Goal: Information Seeking & Learning: Learn about a topic

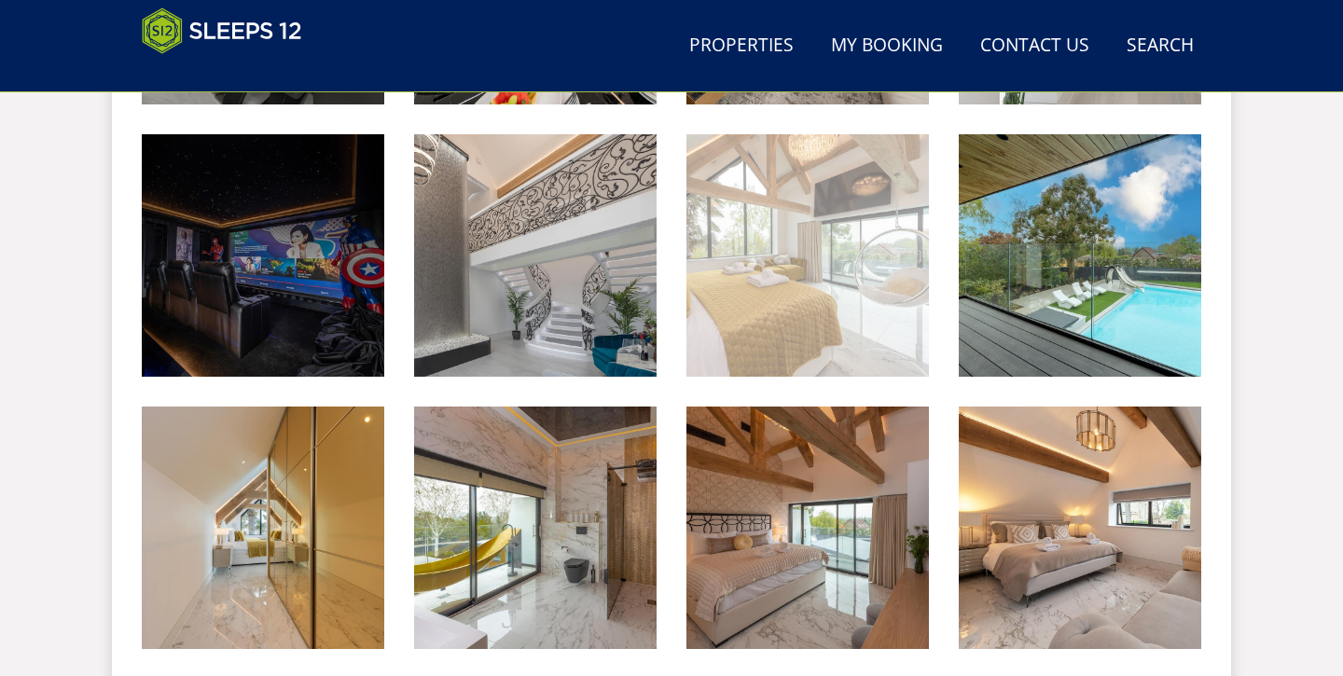
scroll to position [1881, 0]
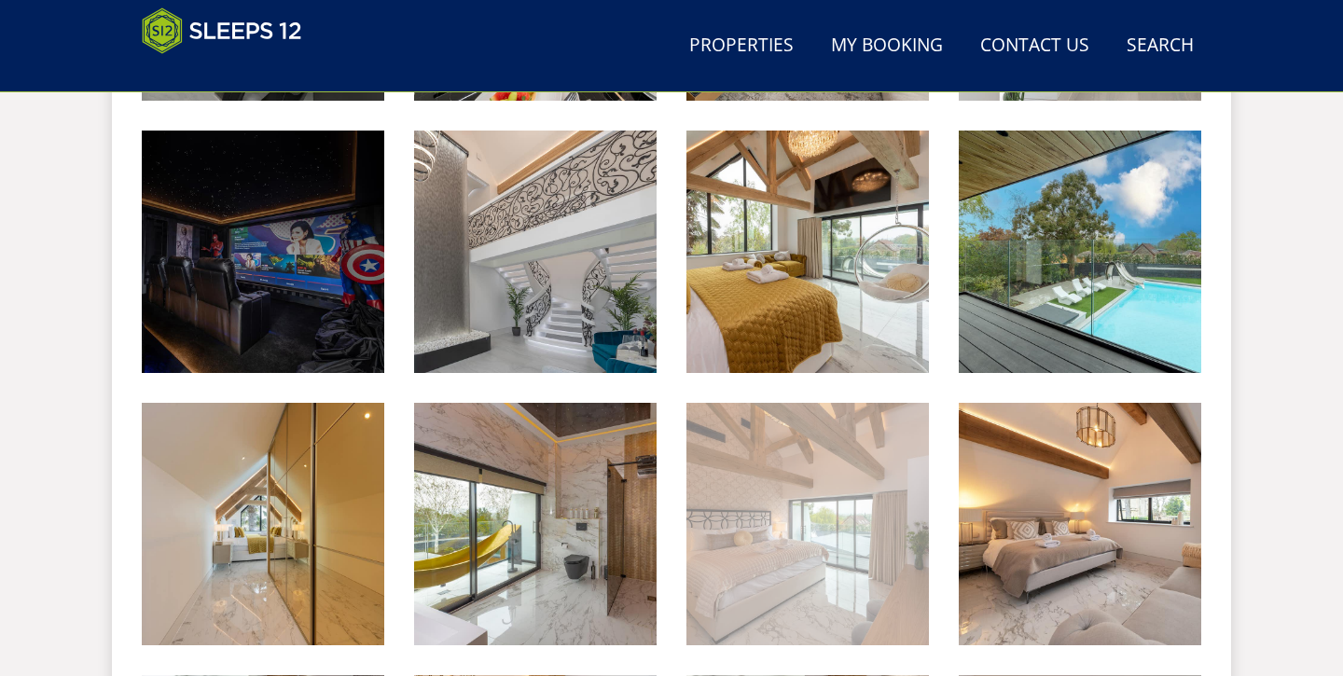
click at [796, 470] on img at bounding box center [807, 524] width 242 height 242
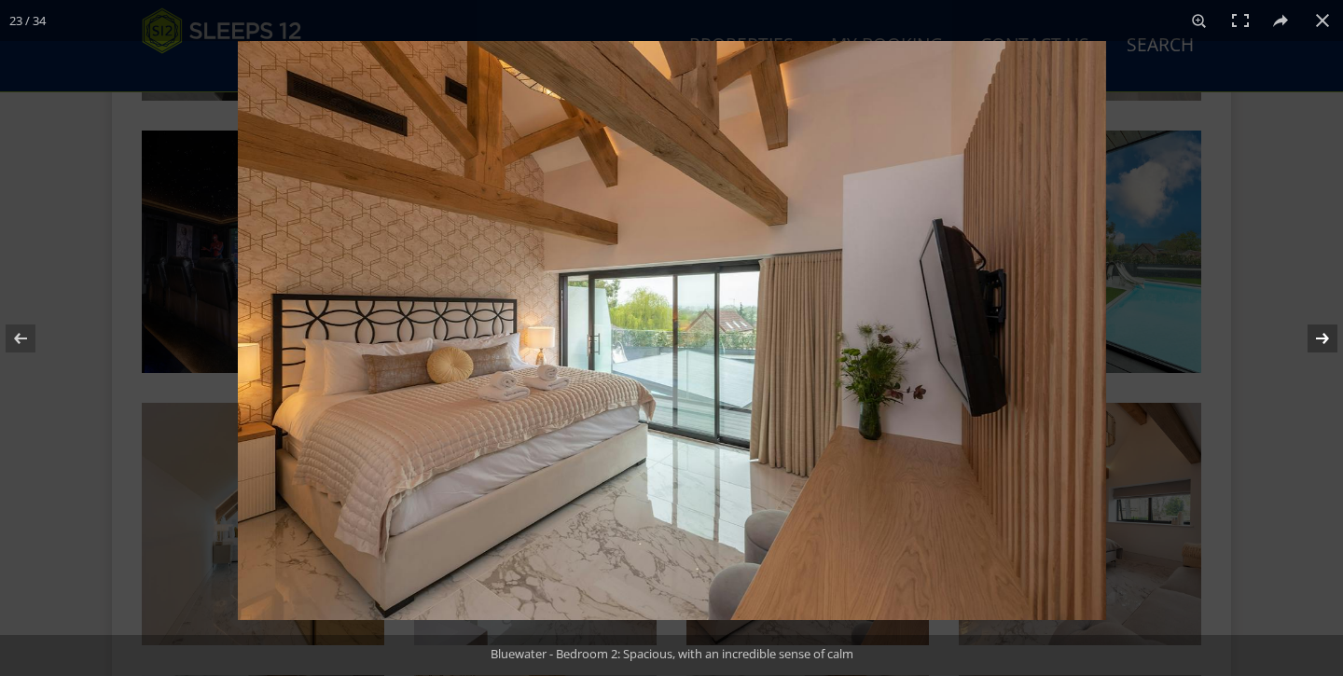
click at [1322, 333] on button at bounding box center [1309, 338] width 65 height 93
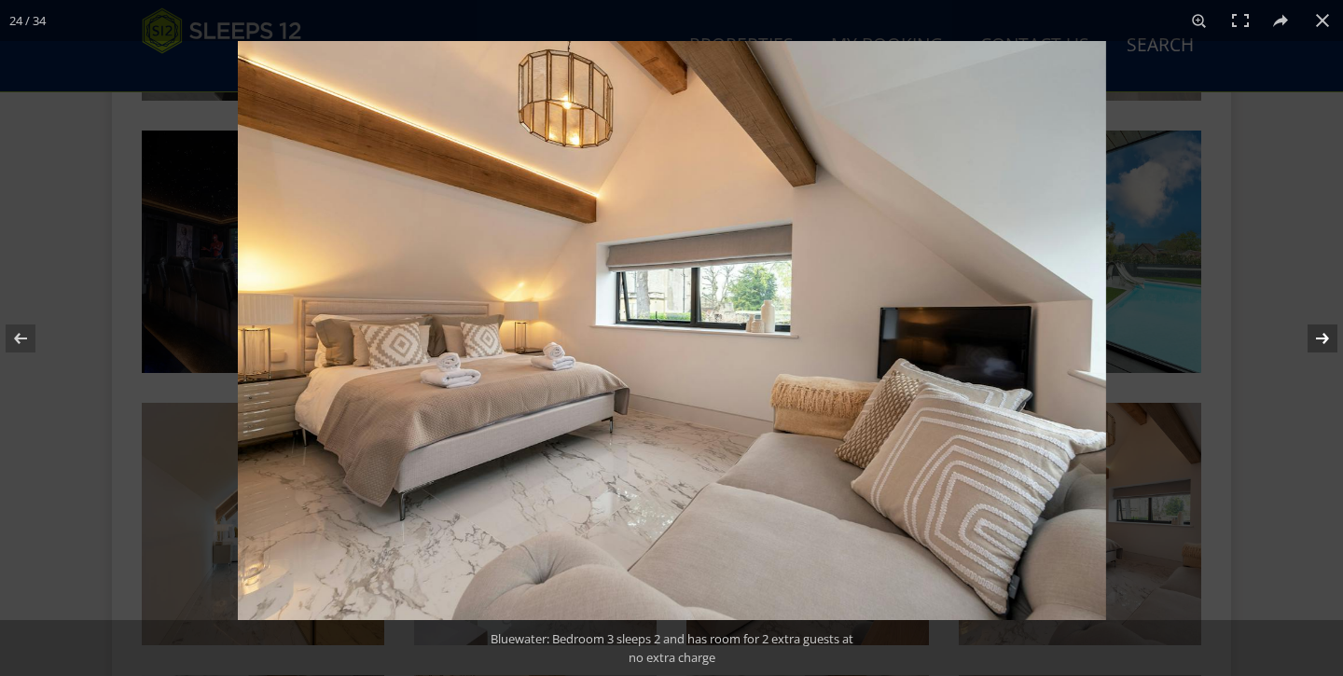
click at [1322, 333] on button at bounding box center [1309, 338] width 65 height 93
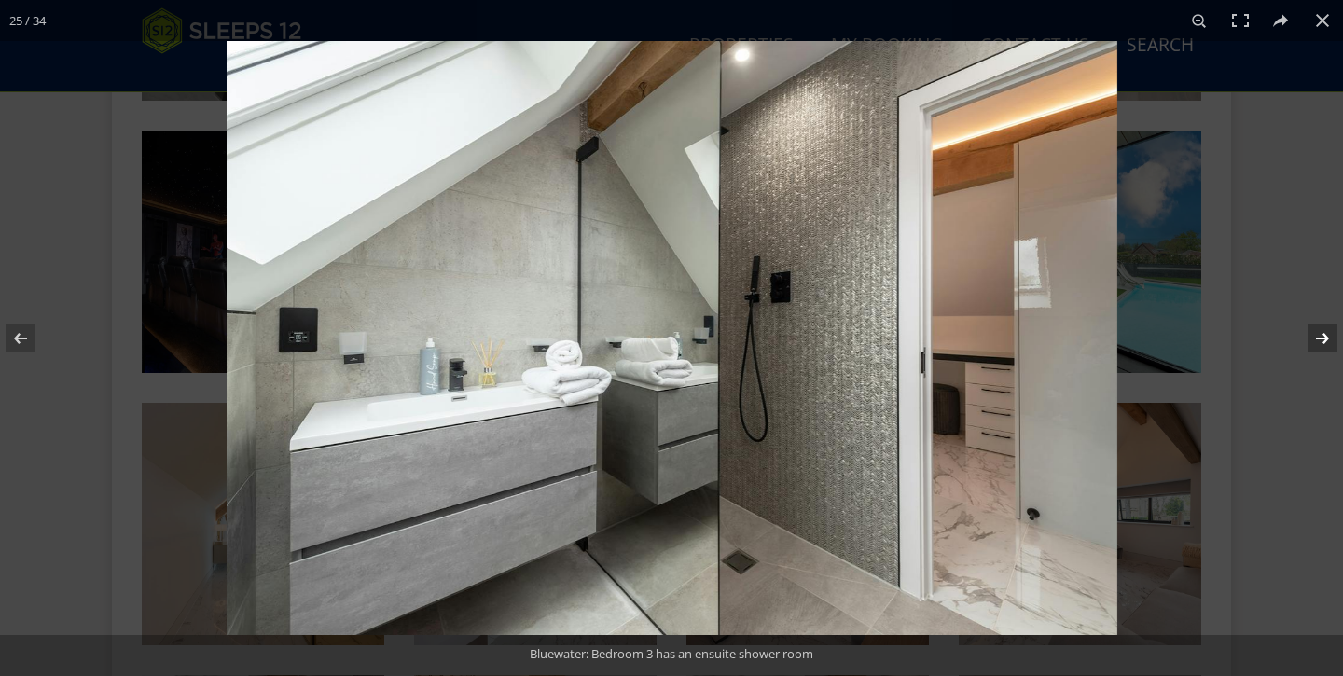
click at [1322, 333] on button at bounding box center [1309, 338] width 65 height 93
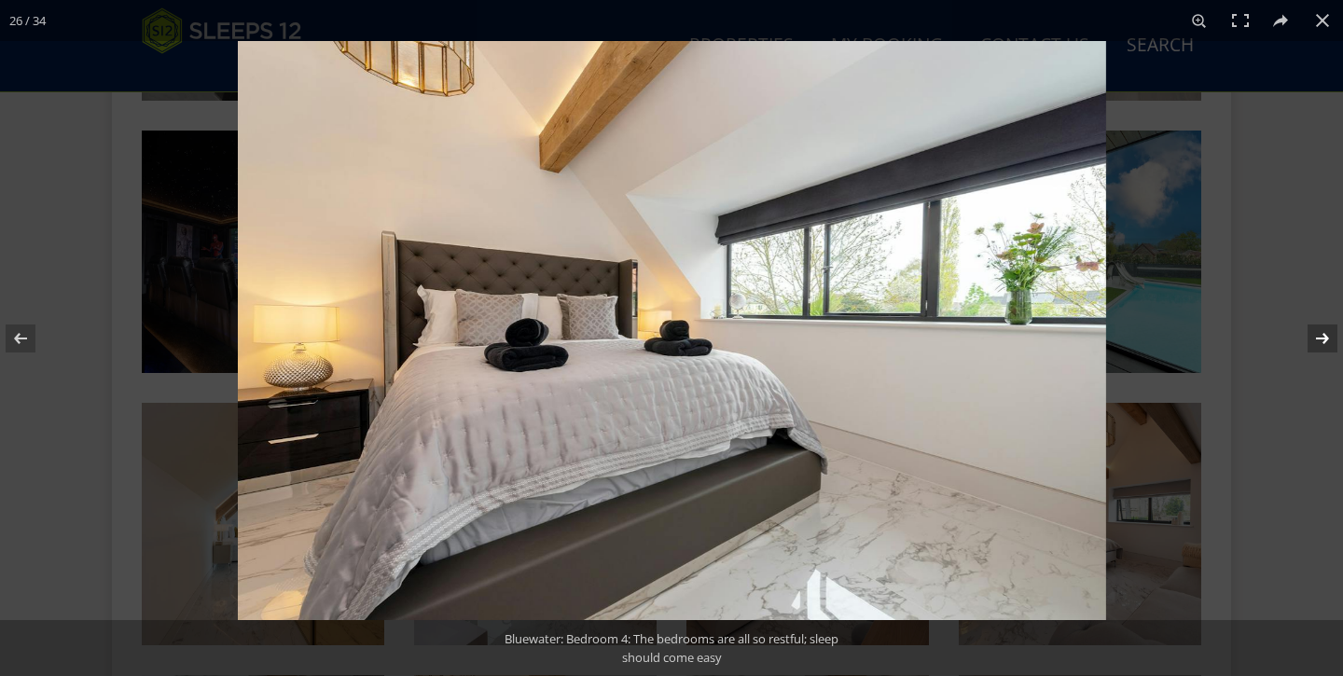
click at [1322, 333] on button at bounding box center [1309, 338] width 65 height 93
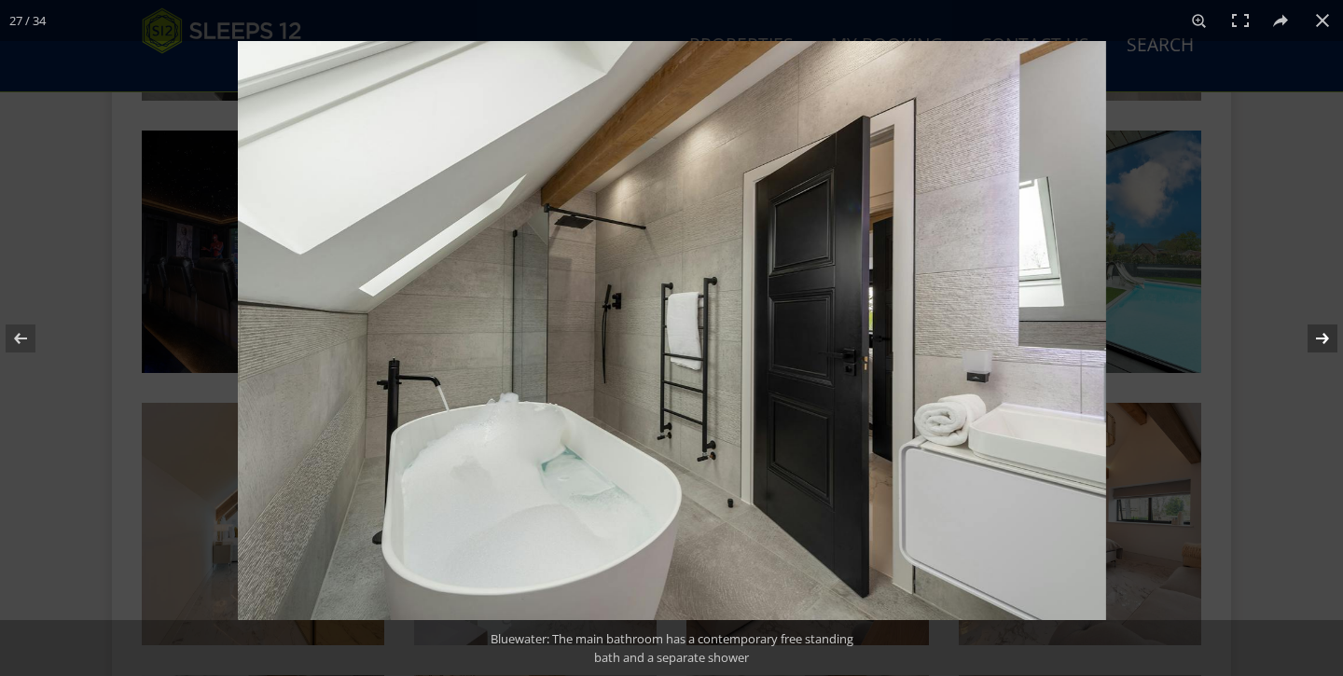
click at [1322, 333] on button at bounding box center [1309, 338] width 65 height 93
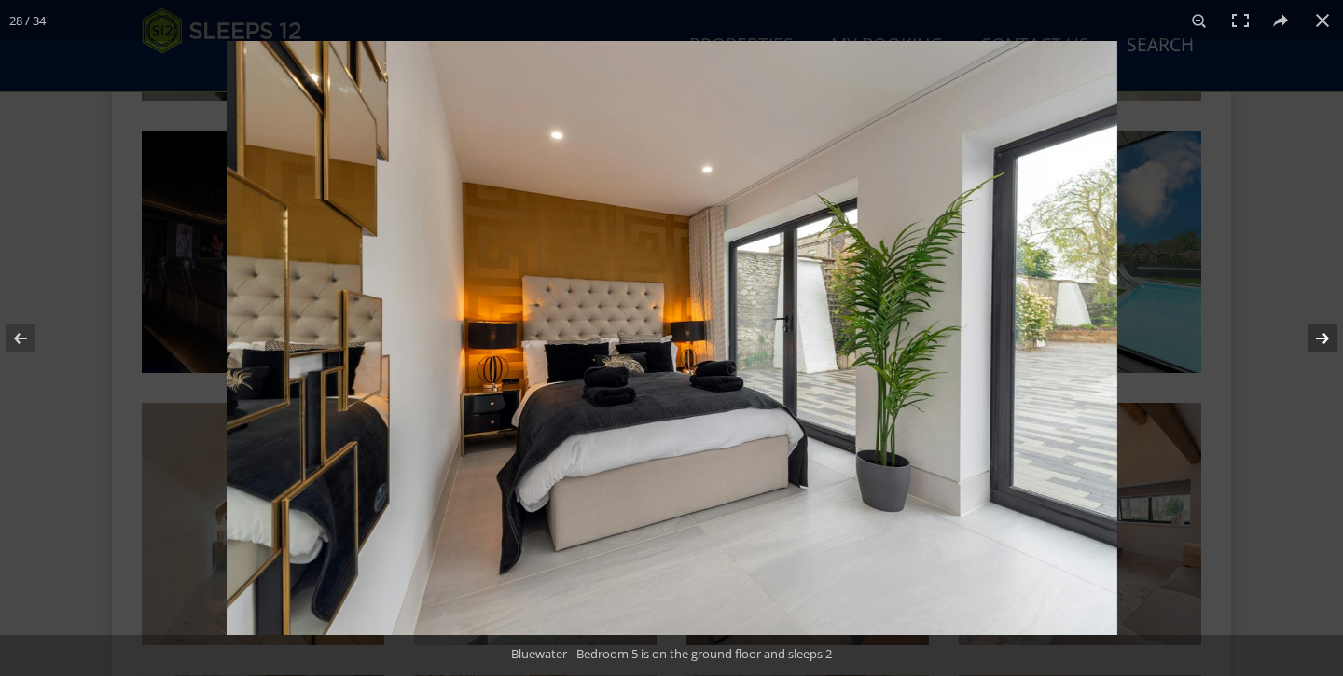
click at [1322, 333] on button at bounding box center [1309, 338] width 65 height 93
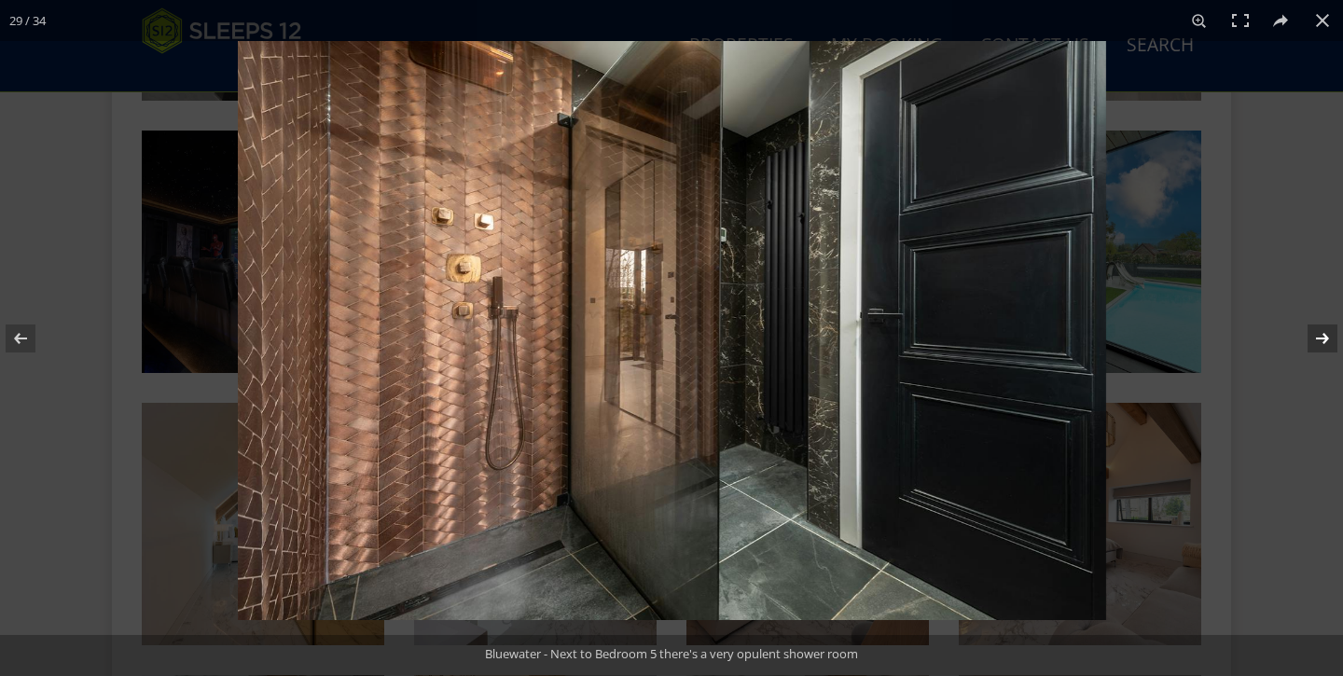
click at [1322, 333] on button at bounding box center [1309, 338] width 65 height 93
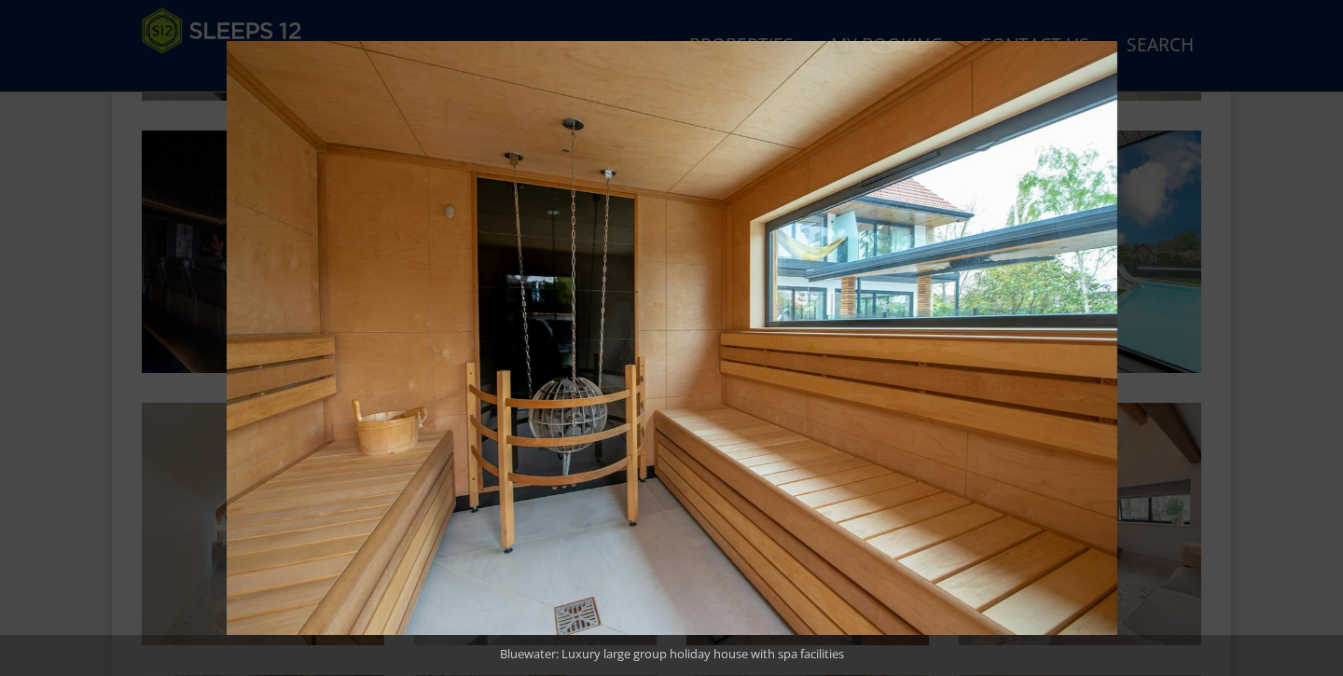
click at [1322, 333] on button at bounding box center [1309, 338] width 65 height 93
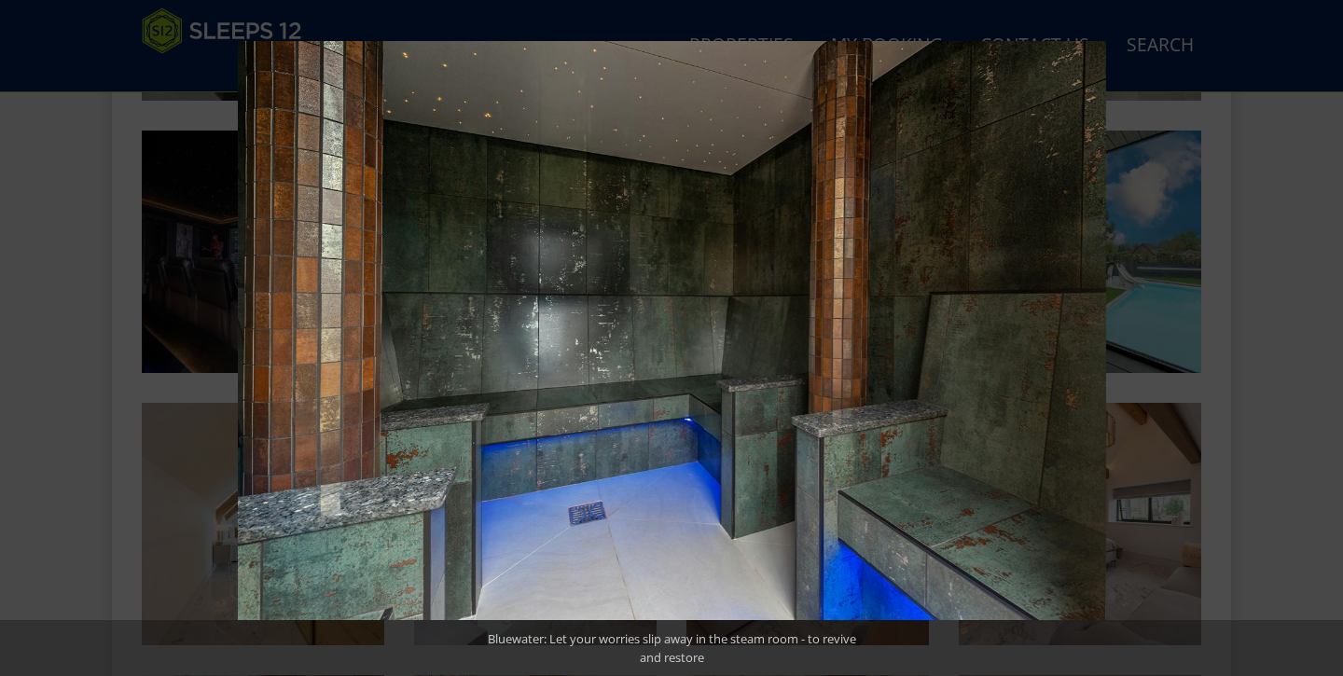
click at [1322, 333] on button at bounding box center [1309, 338] width 65 height 93
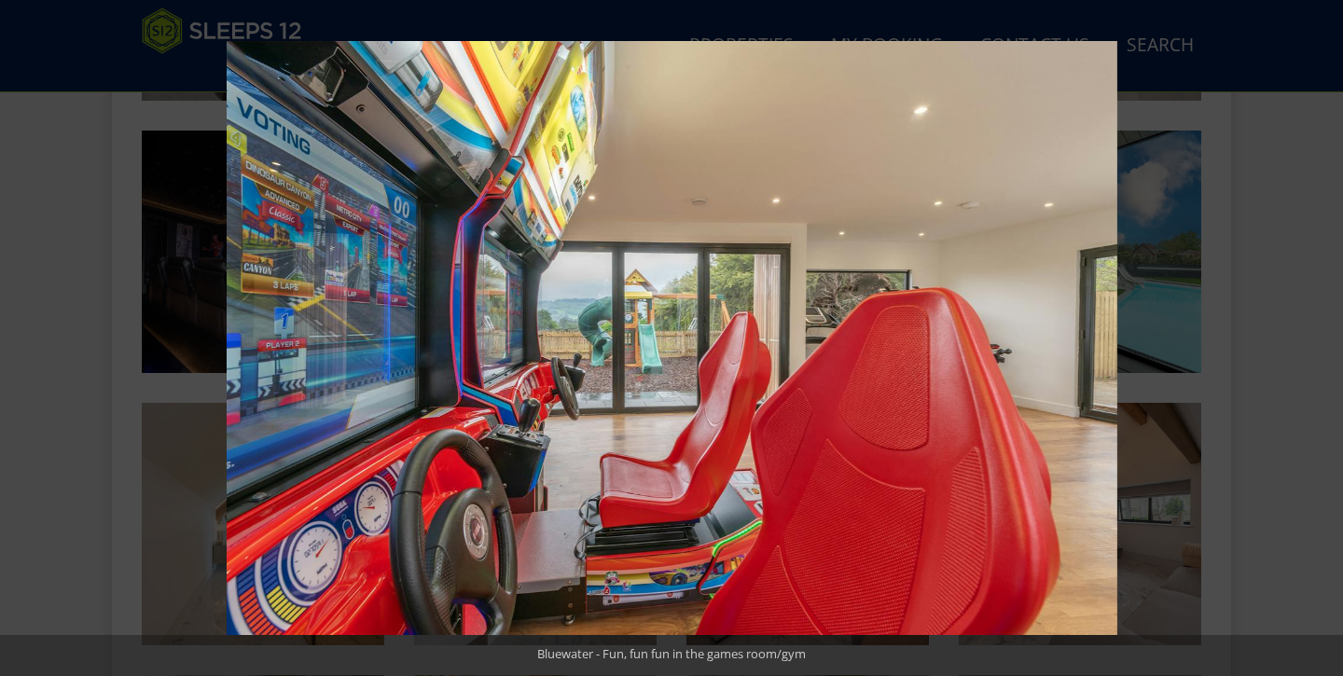
click at [1322, 333] on button at bounding box center [1309, 338] width 65 height 93
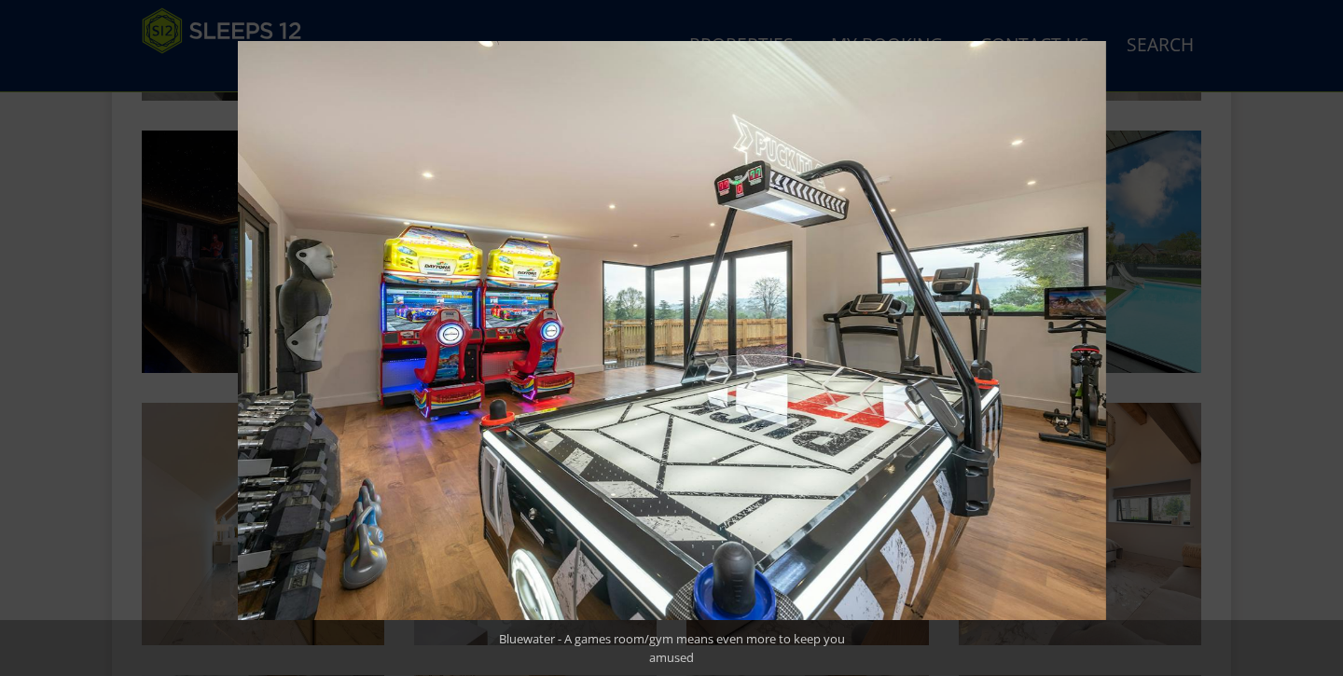
click at [1322, 333] on button at bounding box center [1309, 338] width 65 height 93
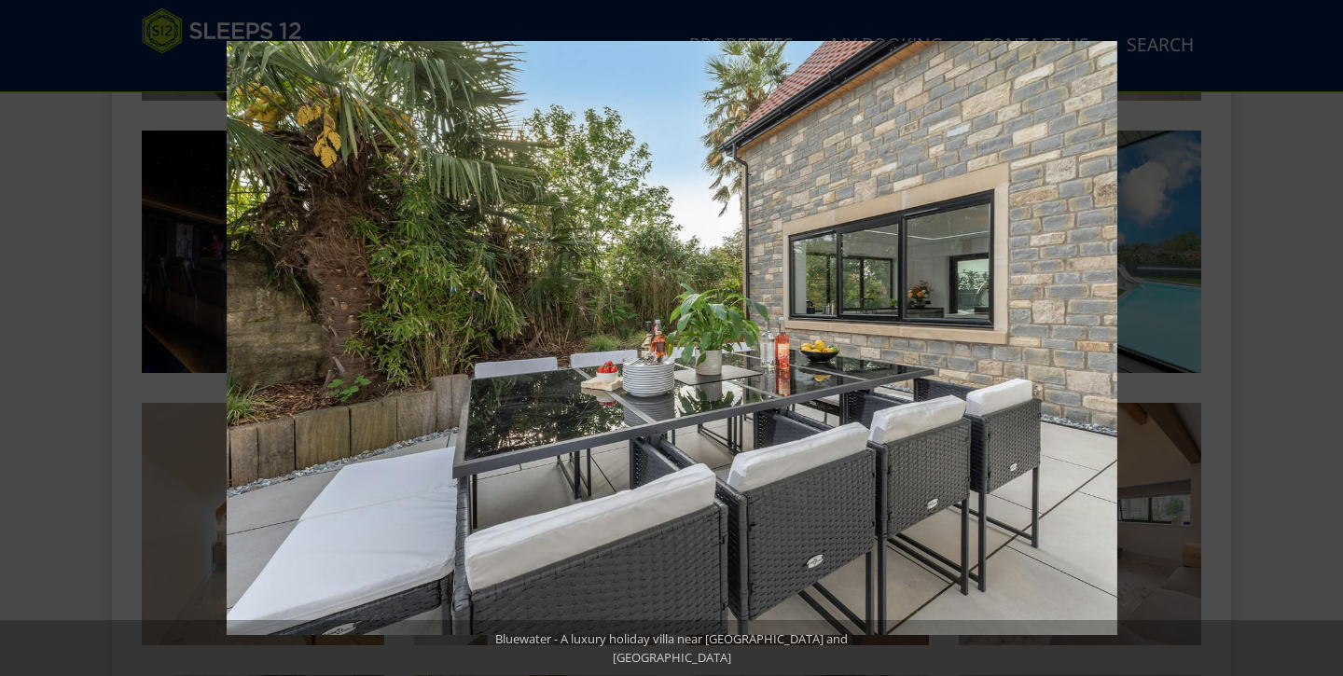
click at [1322, 333] on button at bounding box center [1309, 338] width 65 height 93
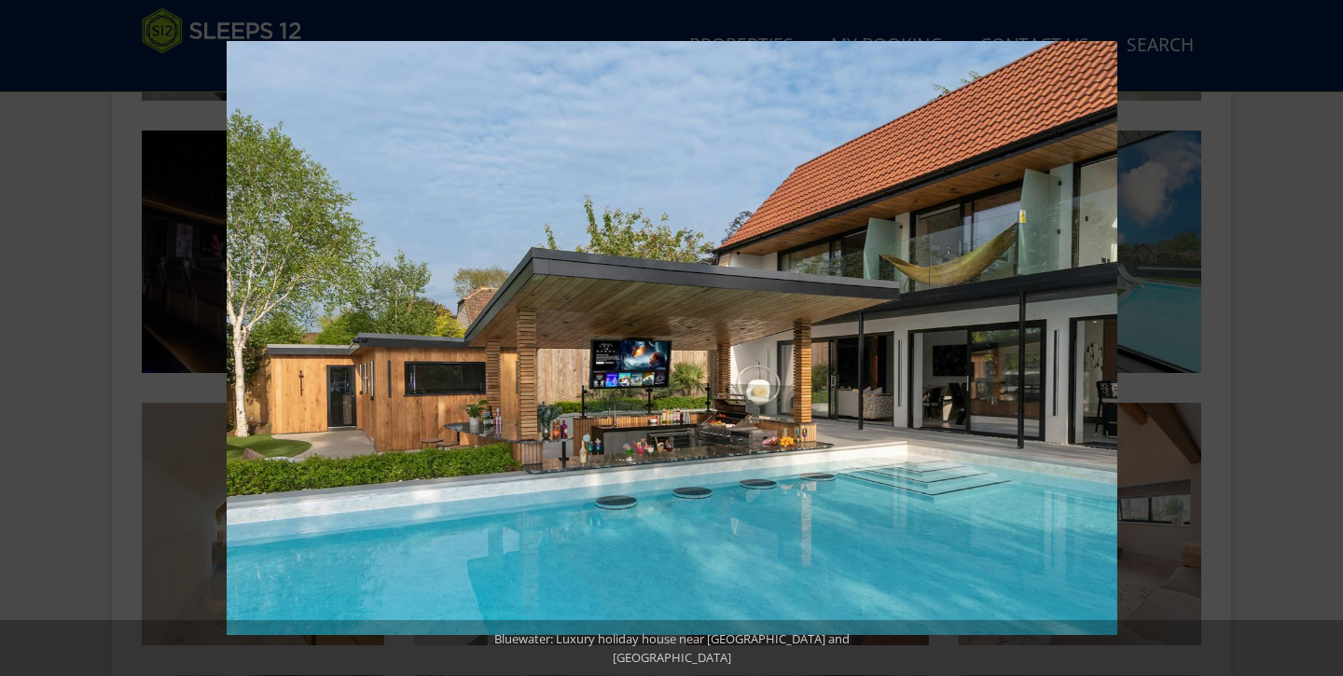
click at [1322, 333] on button at bounding box center [1309, 338] width 65 height 93
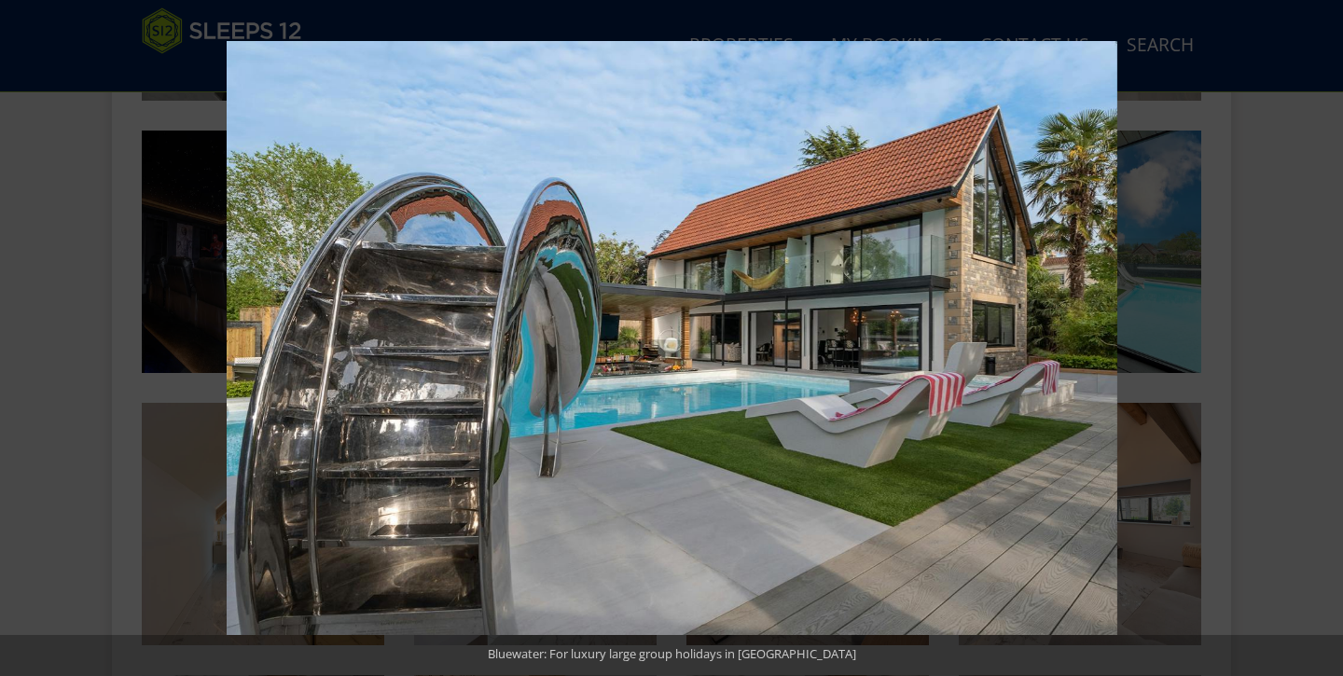
click at [1322, 333] on button at bounding box center [1309, 338] width 65 height 93
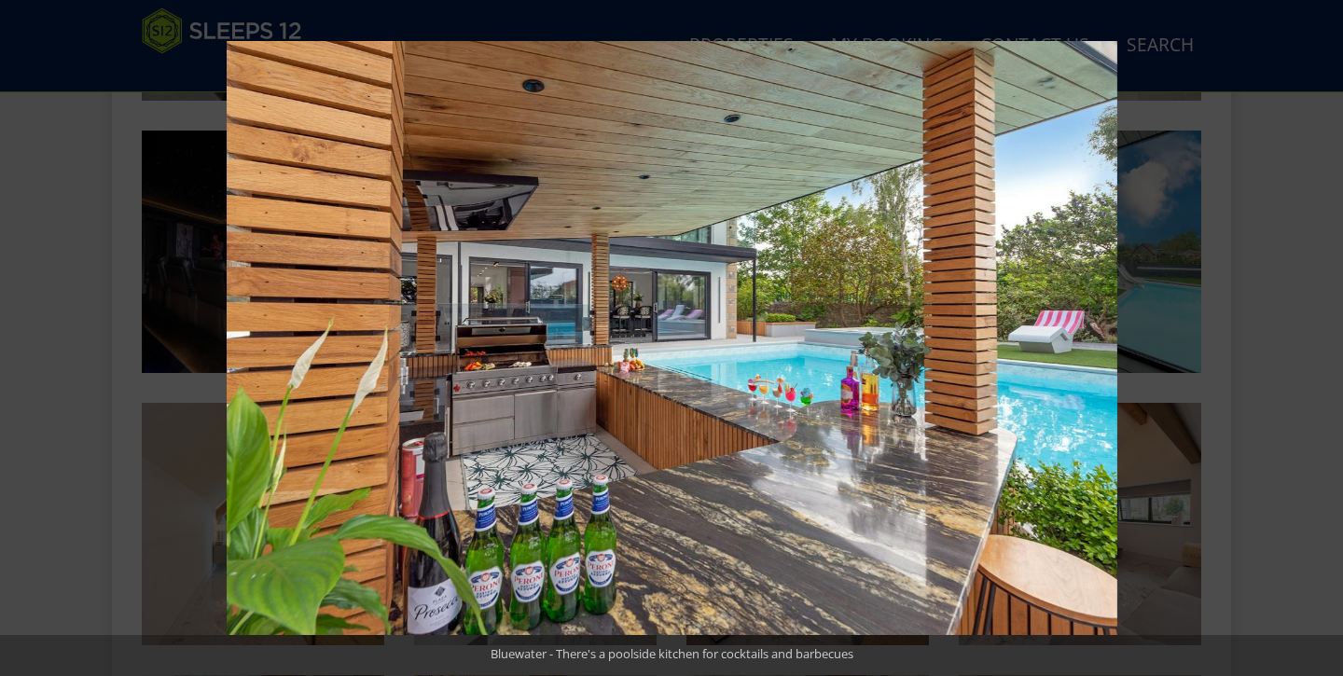
click at [1322, 333] on button at bounding box center [1309, 338] width 65 height 93
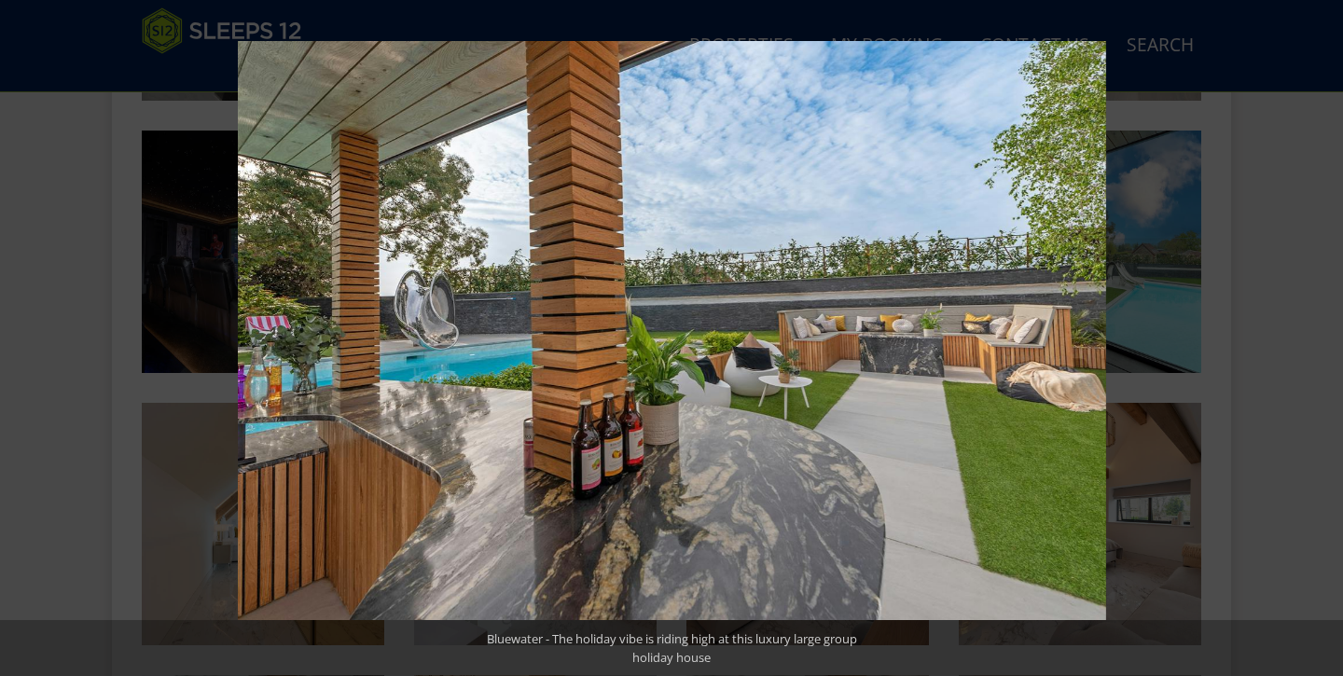
click at [1322, 333] on button at bounding box center [1309, 338] width 65 height 93
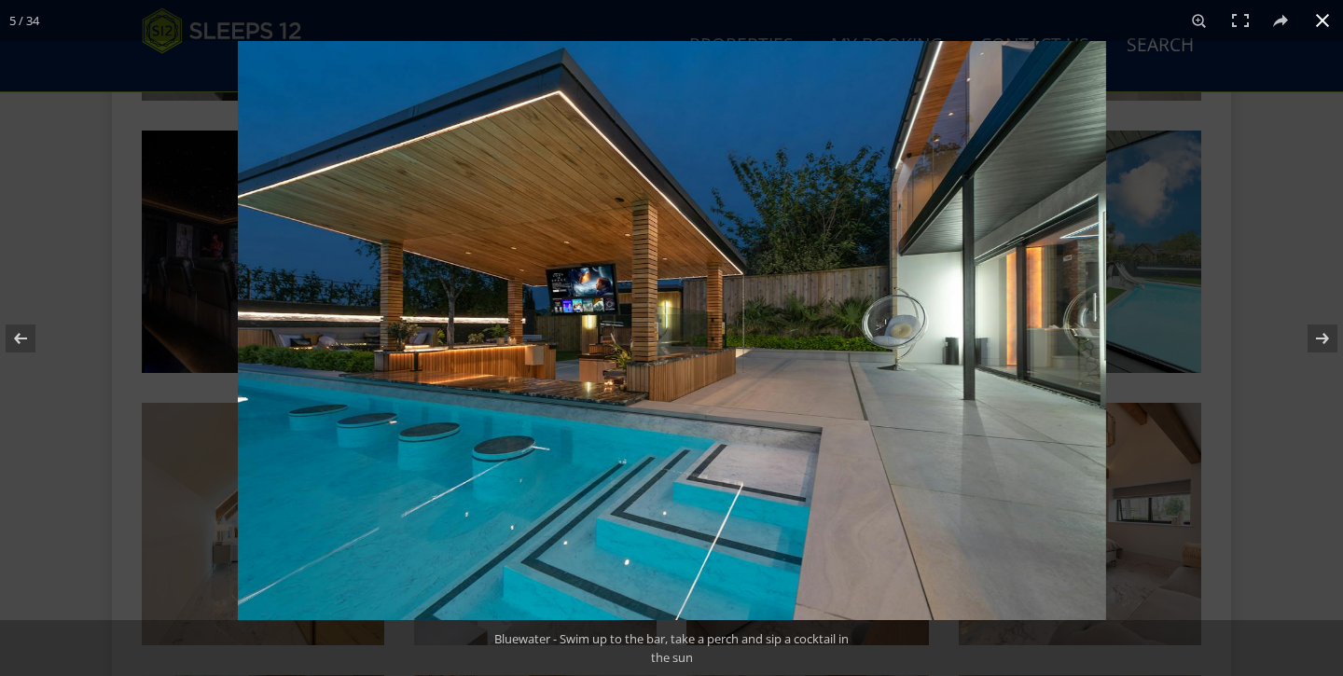
click at [1323, 17] on button at bounding box center [1322, 20] width 41 height 41
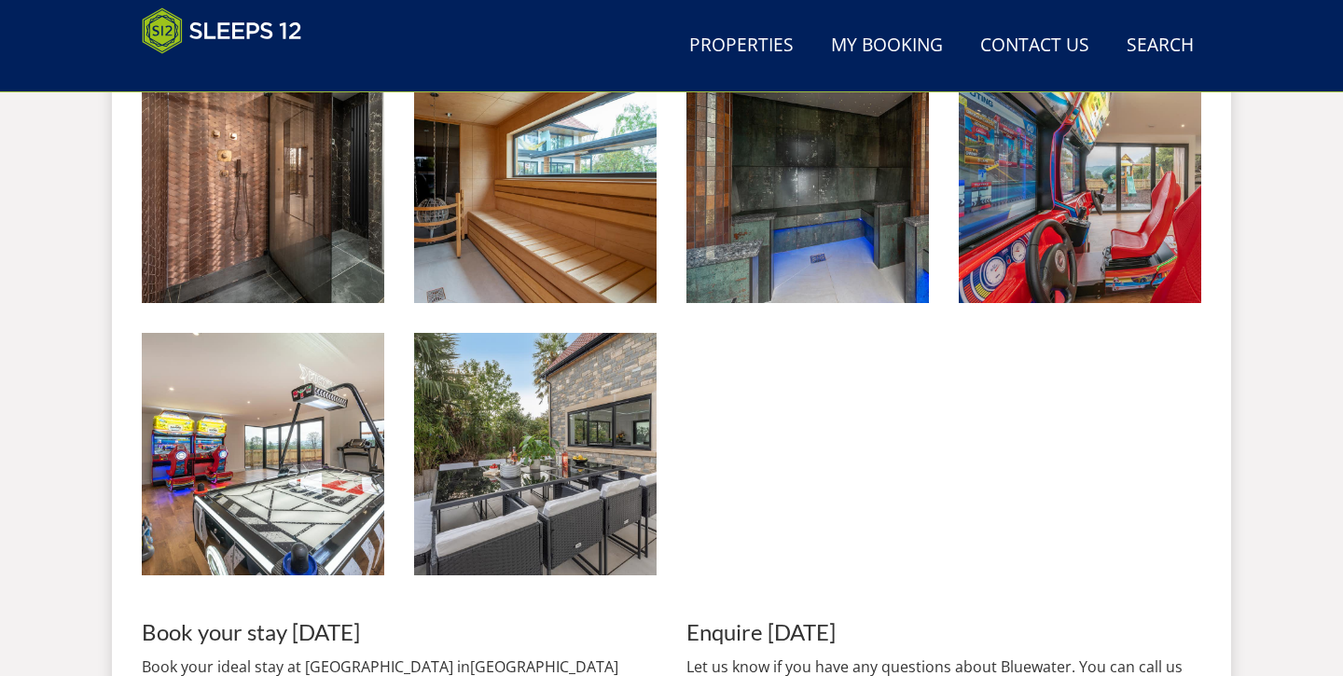
scroll to position [2766, 0]
click at [1032, 44] on link "Contact Us [PHONE_NUMBER]" at bounding box center [1034, 46] width 124 height 42
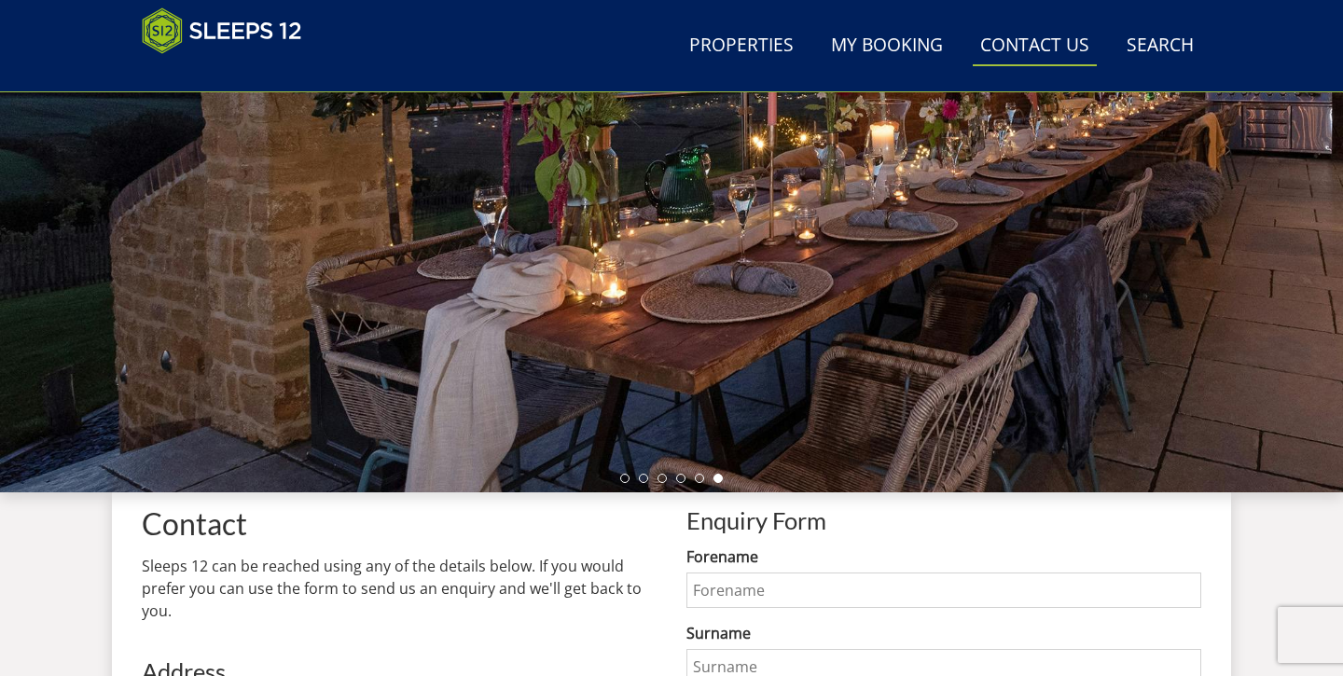
scroll to position [335, 0]
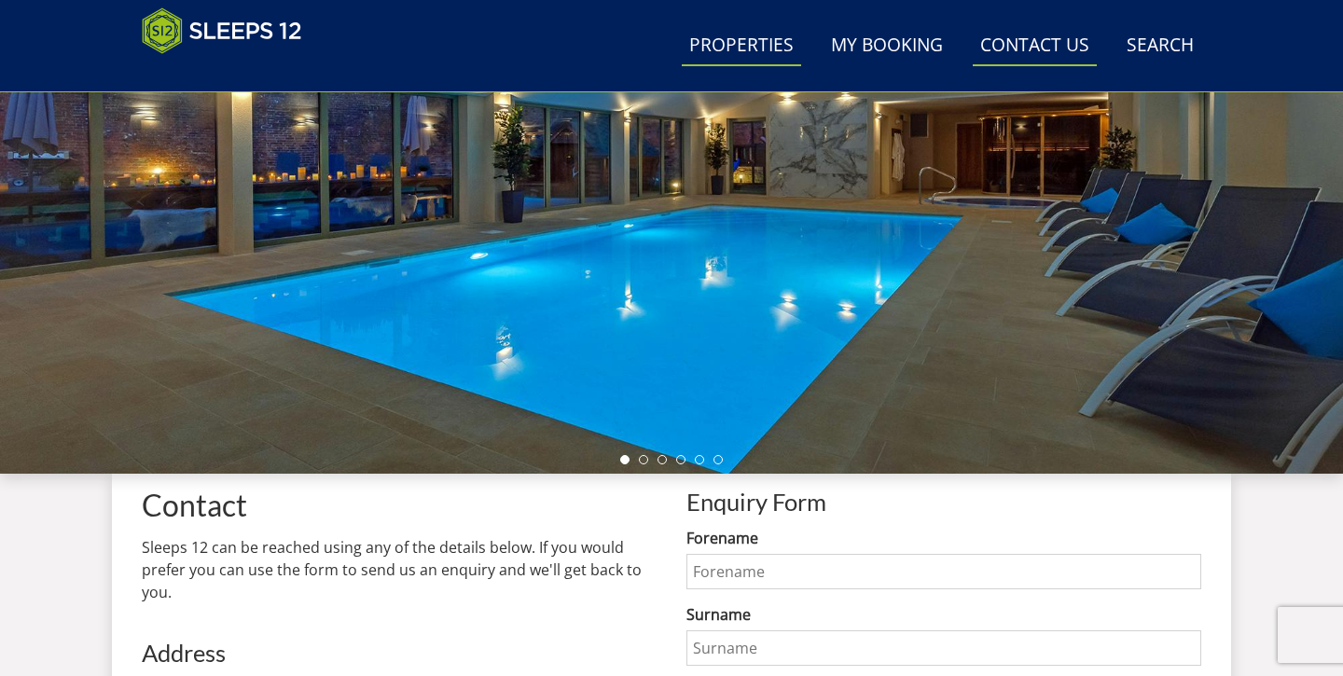
click at [743, 47] on link "Properties" at bounding box center [741, 46] width 119 height 42
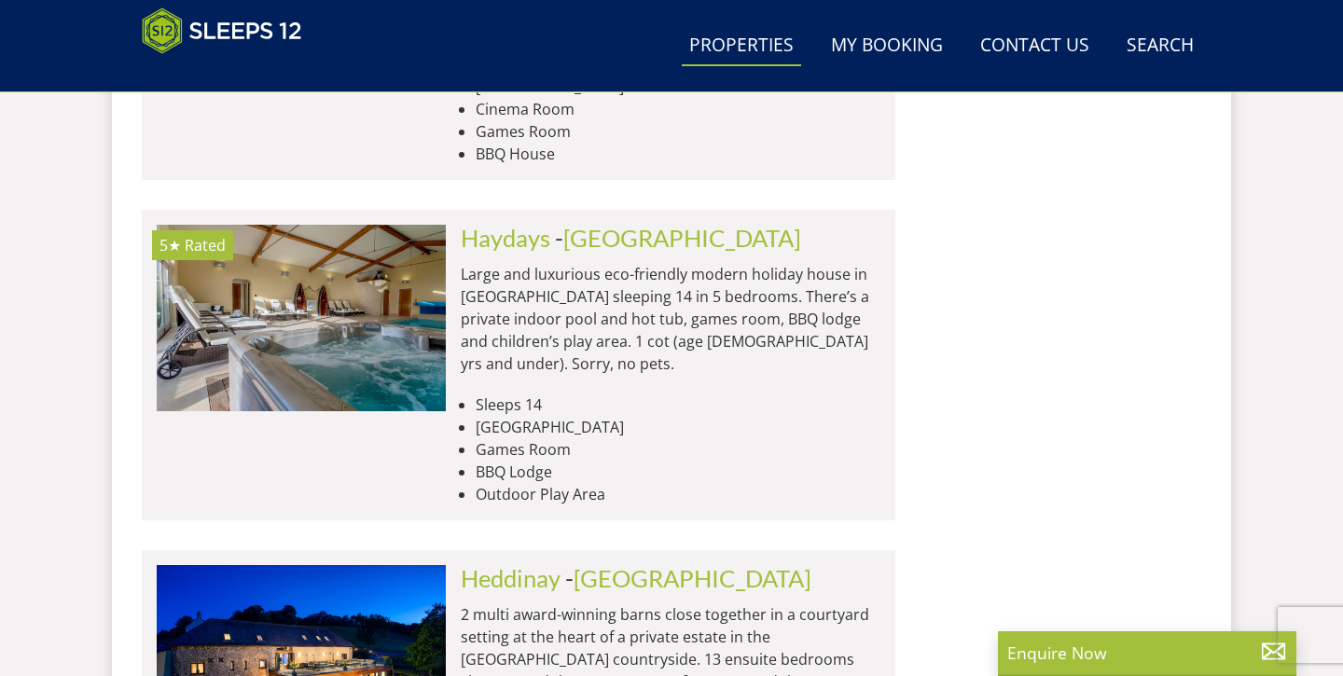
scroll to position [7019, 0]
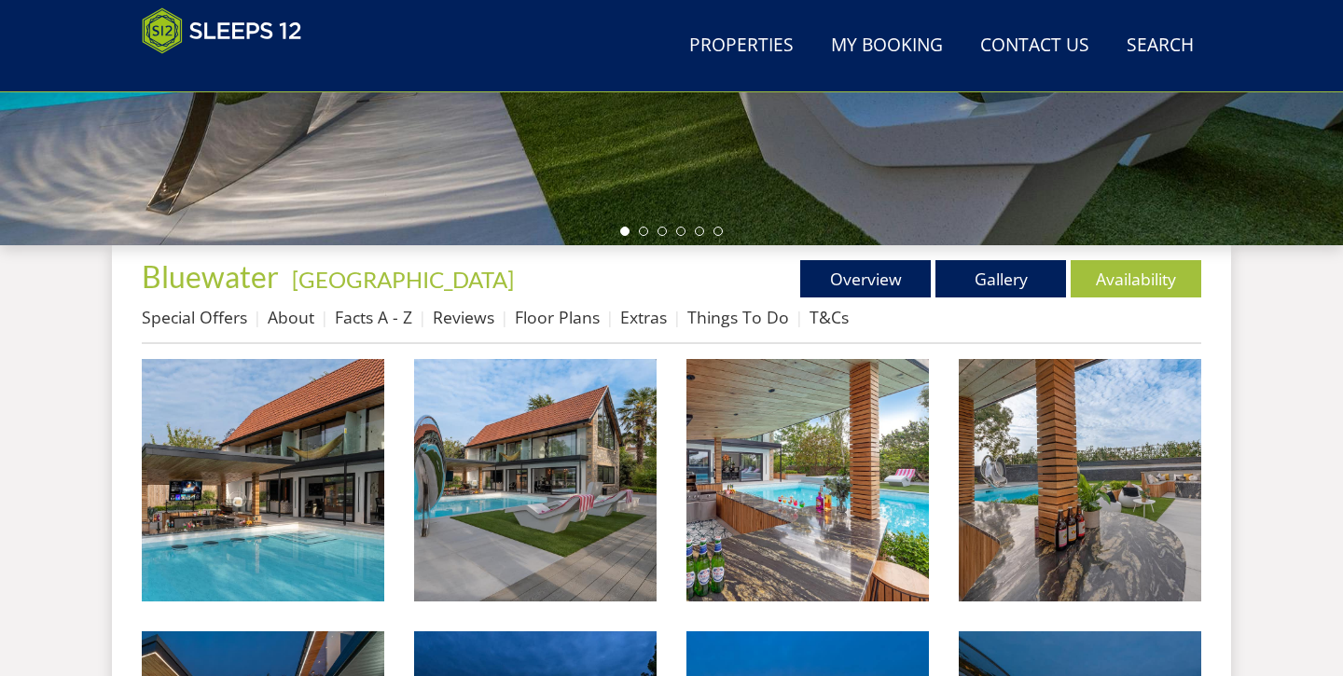
scroll to position [581, 0]
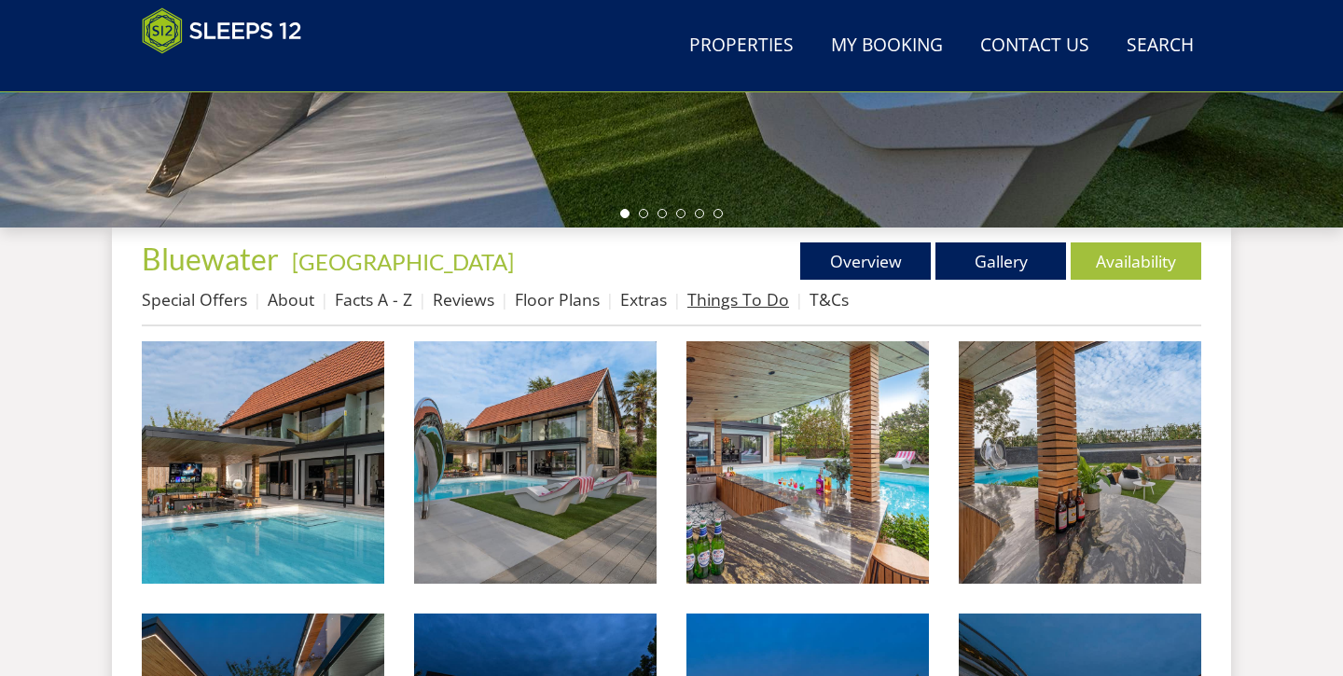
click at [738, 293] on link "Things To Do" at bounding box center [738, 299] width 102 height 22
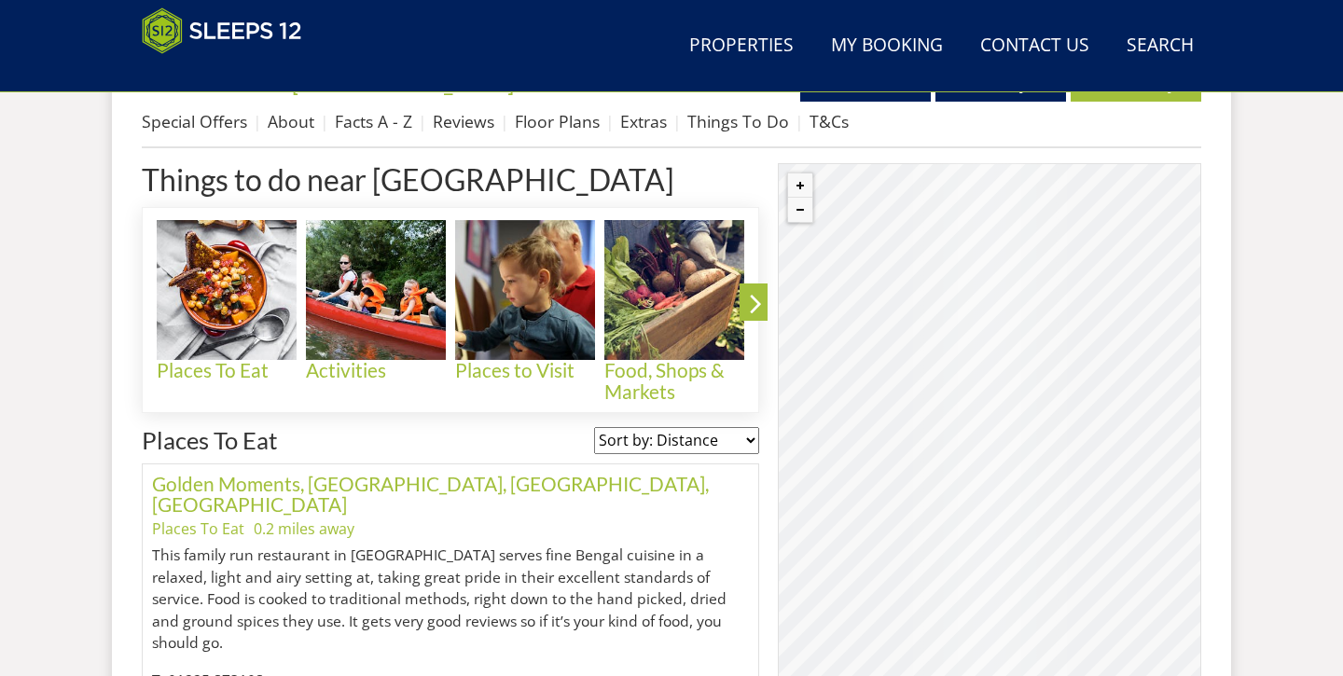
scroll to position [808, 0]
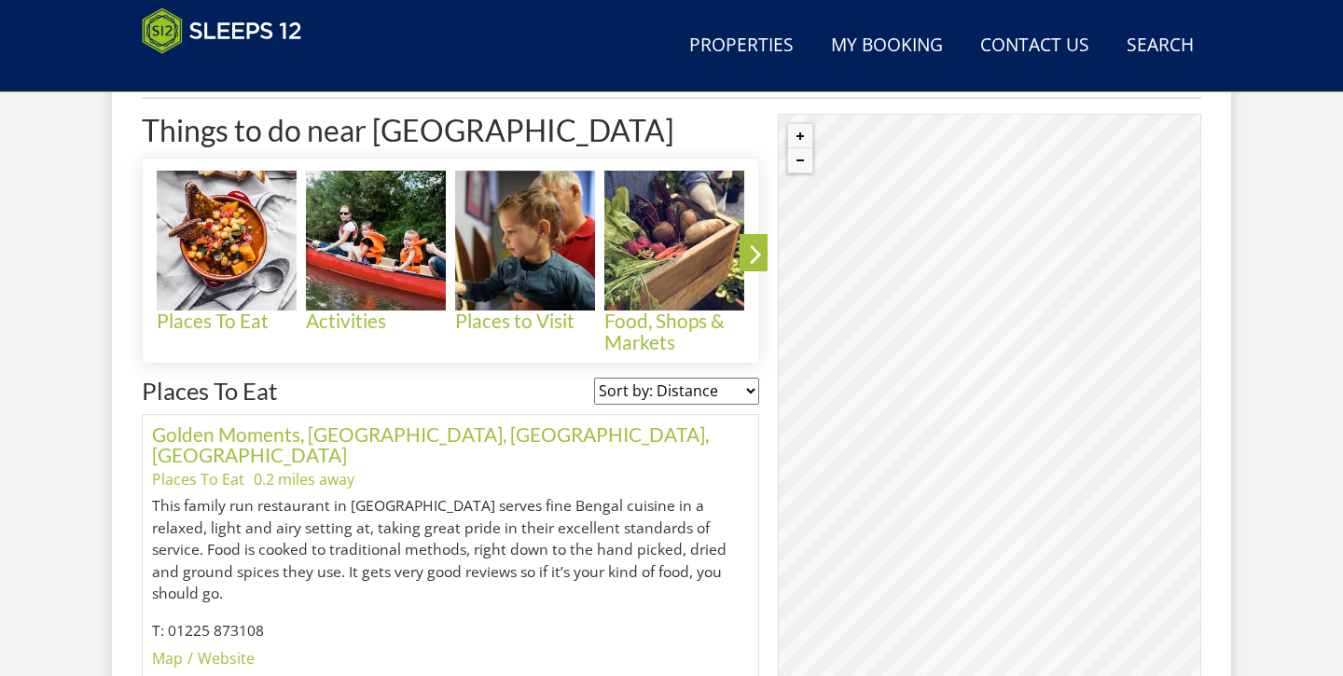
click at [931, 429] on div "© MapTiler © OpenStreetMap contributors" at bounding box center [989, 417] width 423 height 606
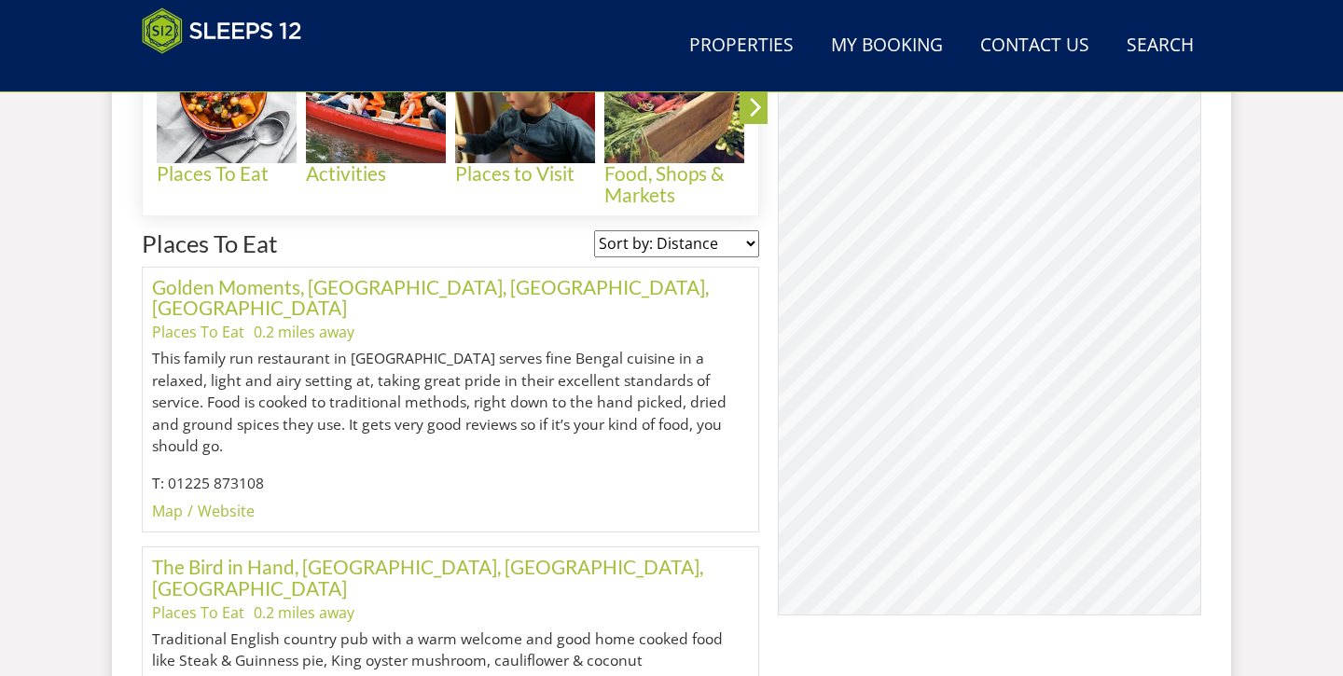
scroll to position [961, 0]
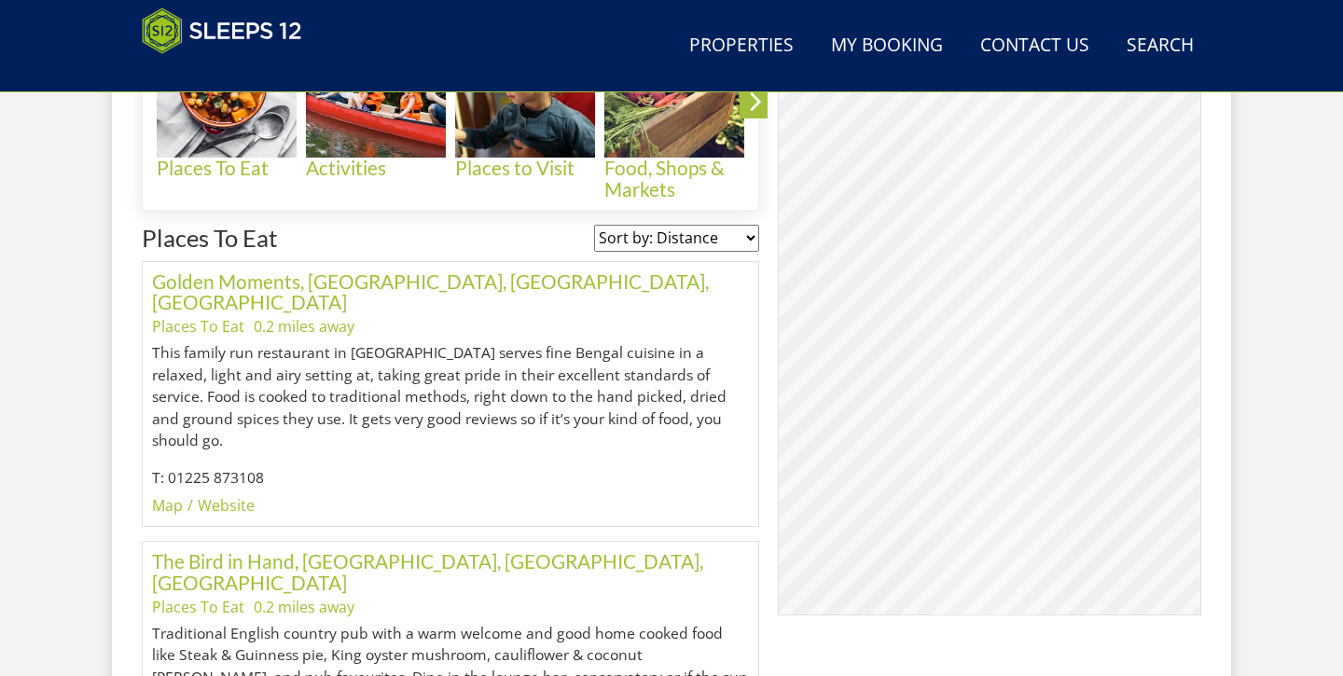
click at [931, 346] on div "© MapTiler © OpenStreetMap contributors" at bounding box center [989, 312] width 423 height 606
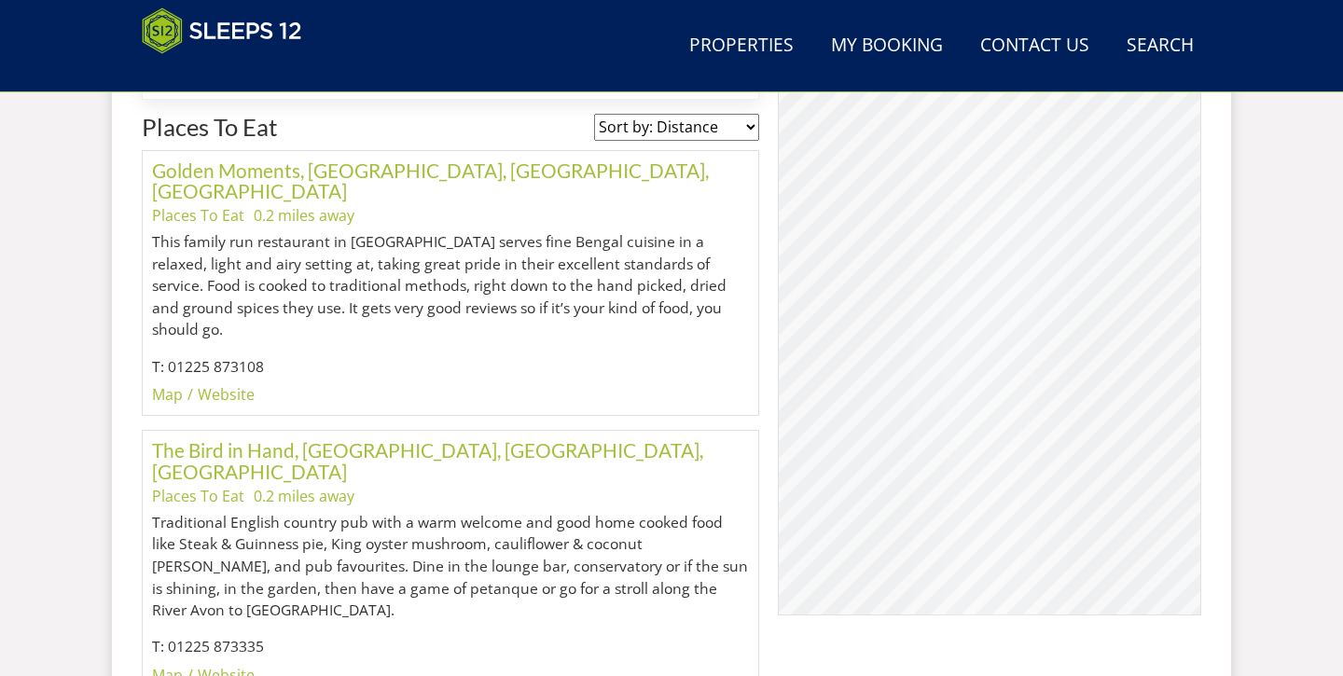
scroll to position [1074, 0]
click at [963, 342] on div "© MapTiler © OpenStreetMap contributors" at bounding box center [989, 312] width 423 height 606
drag, startPoint x: 963, startPoint y: 342, endPoint x: 1039, endPoint y: 458, distance: 138.1
click at [1039, 458] on div "© MapTiler © OpenStreetMap contributors" at bounding box center [989, 312] width 423 height 606
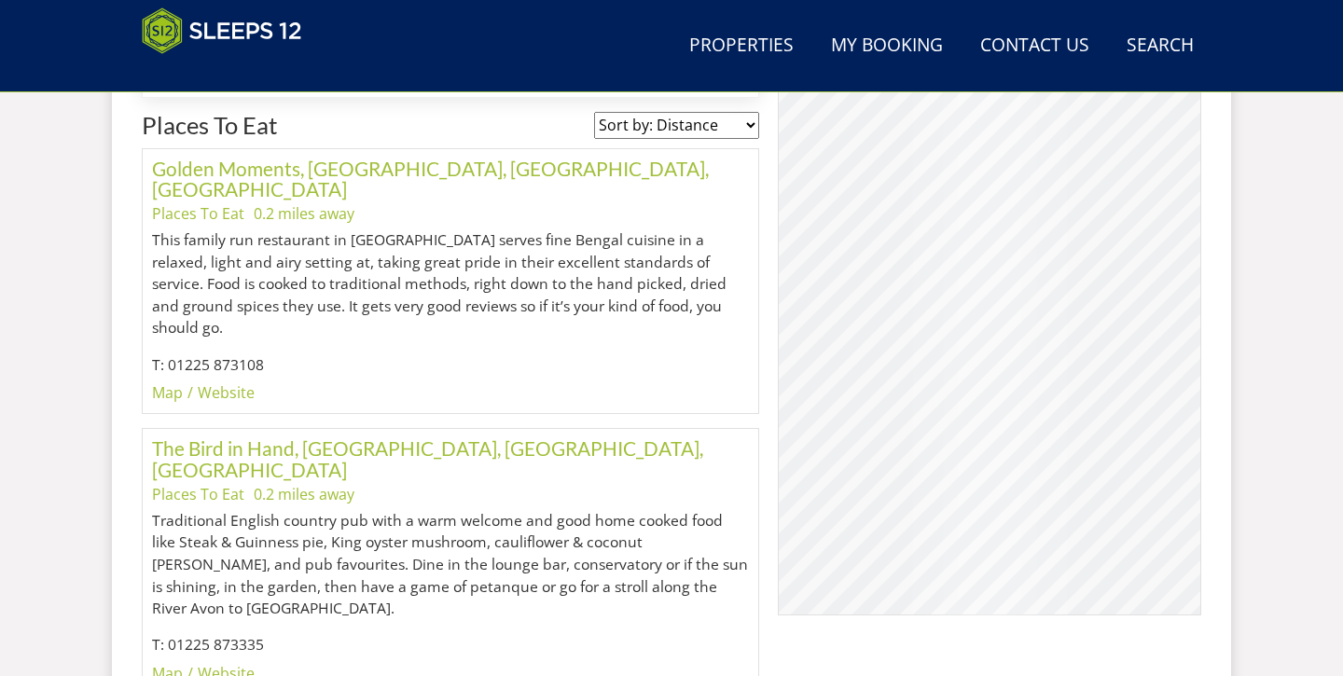
drag, startPoint x: 951, startPoint y: 343, endPoint x: 983, endPoint y: 407, distance: 70.9
click at [983, 407] on div "© MapTiler © OpenStreetMap contributors" at bounding box center [989, 312] width 423 height 606
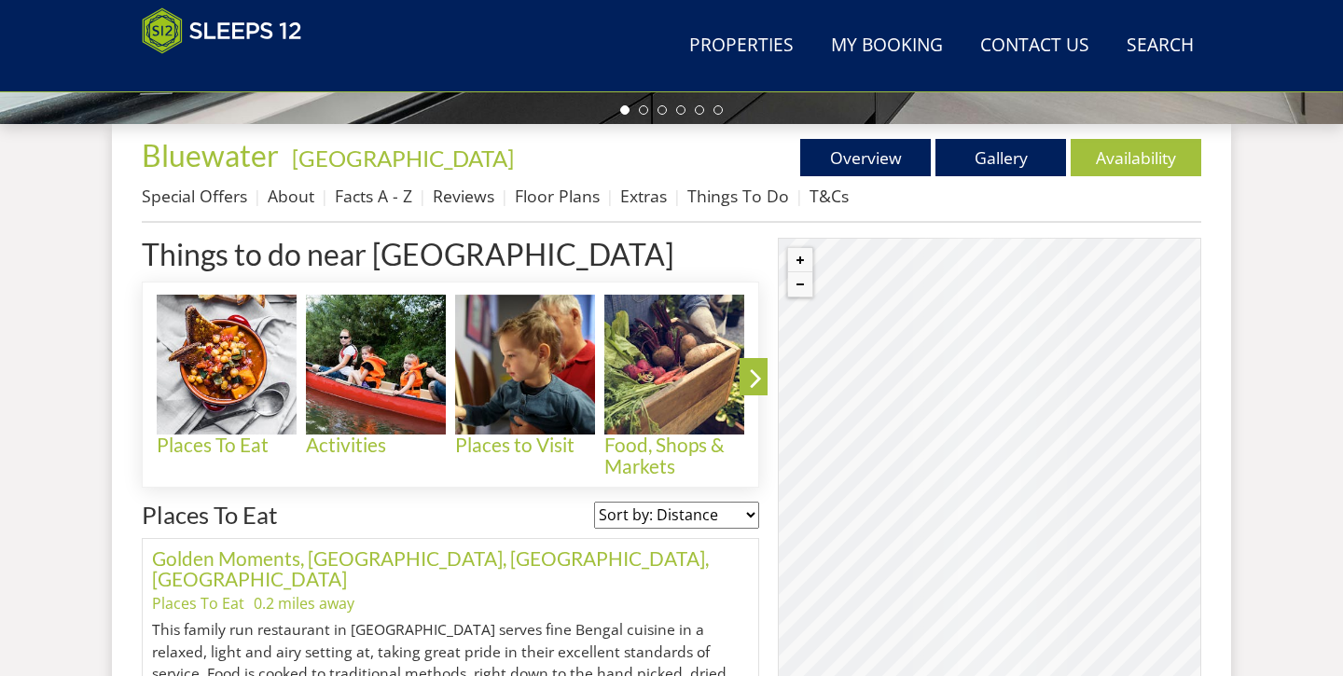
scroll to position [683, 0]
click at [953, 545] on div "© MapTiler © OpenStreetMap contributors" at bounding box center [989, 542] width 423 height 606
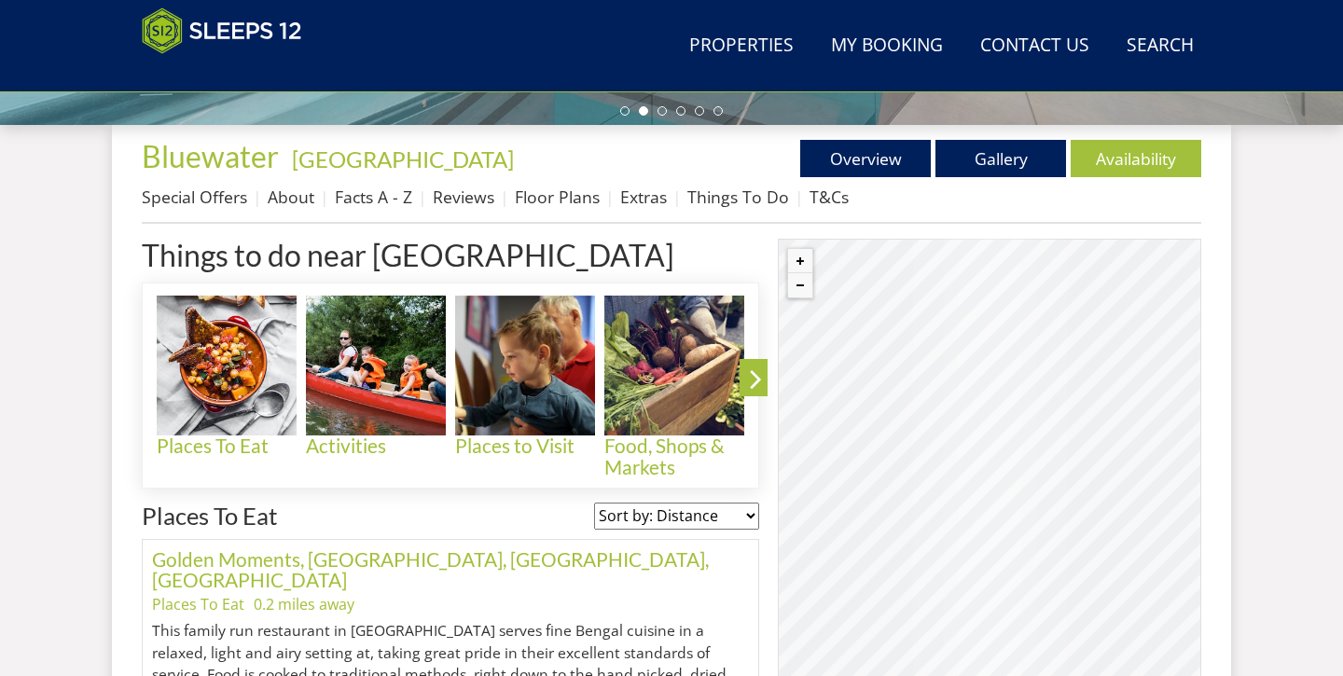
click at [953, 545] on div "© MapTiler © OpenStreetMap contributors" at bounding box center [989, 542] width 423 height 606
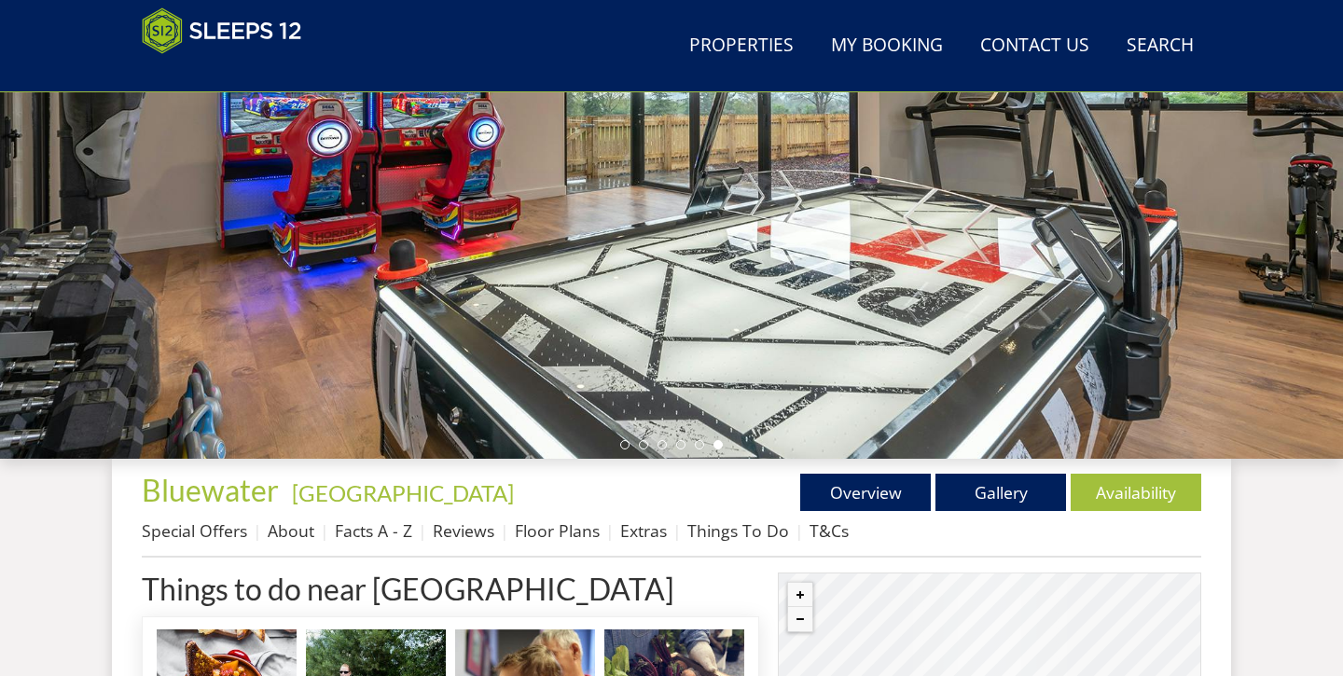
scroll to position [373, 0]
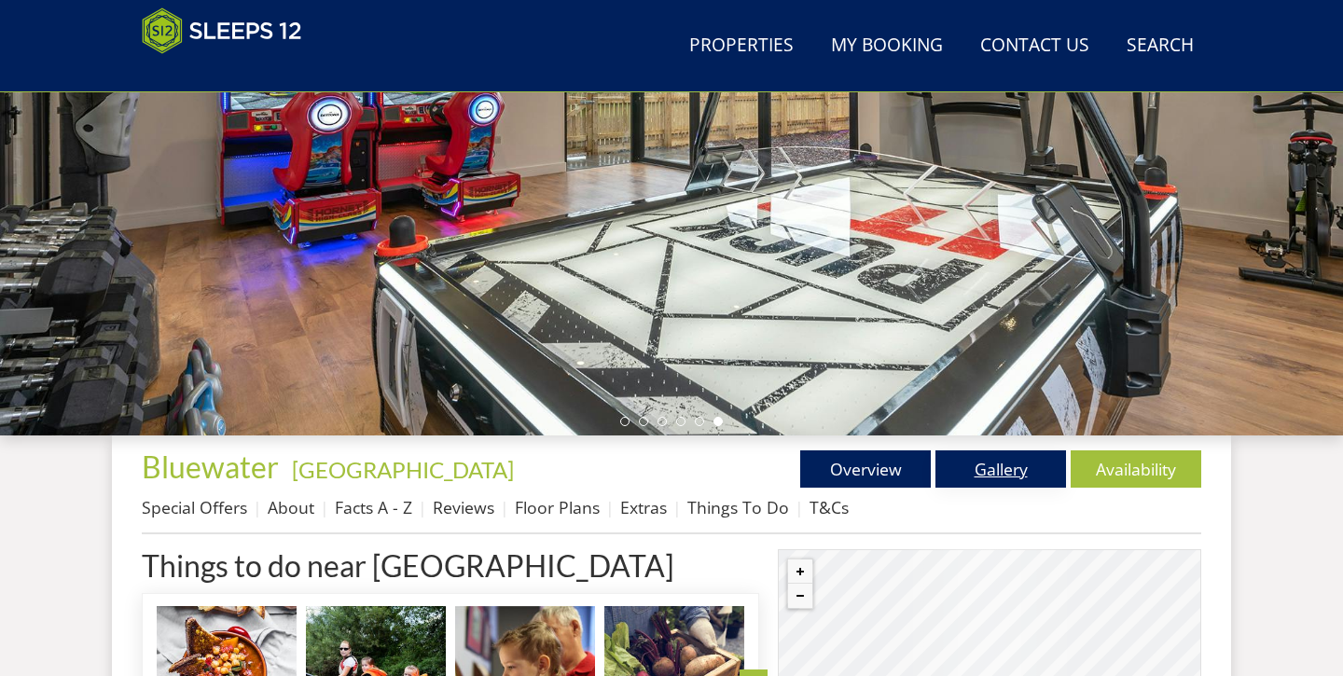
click at [994, 464] on link "Gallery" at bounding box center [1000, 468] width 131 height 37
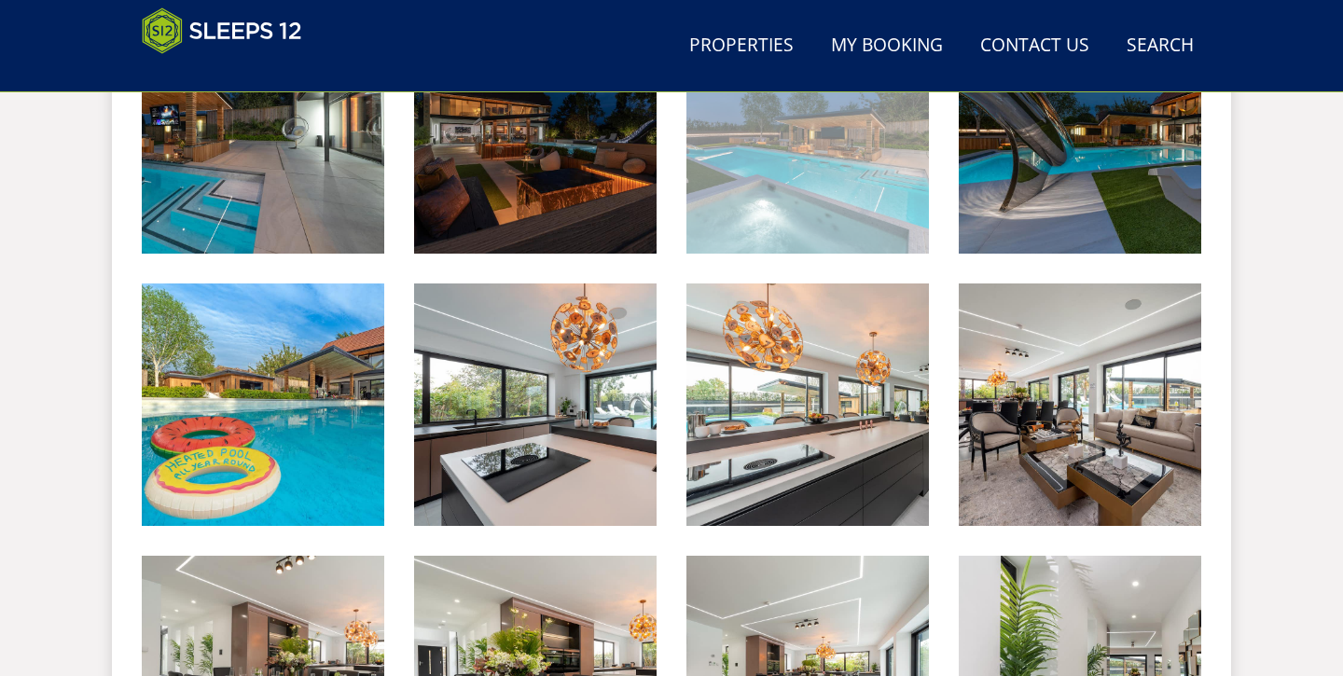
scroll to position [1192, 0]
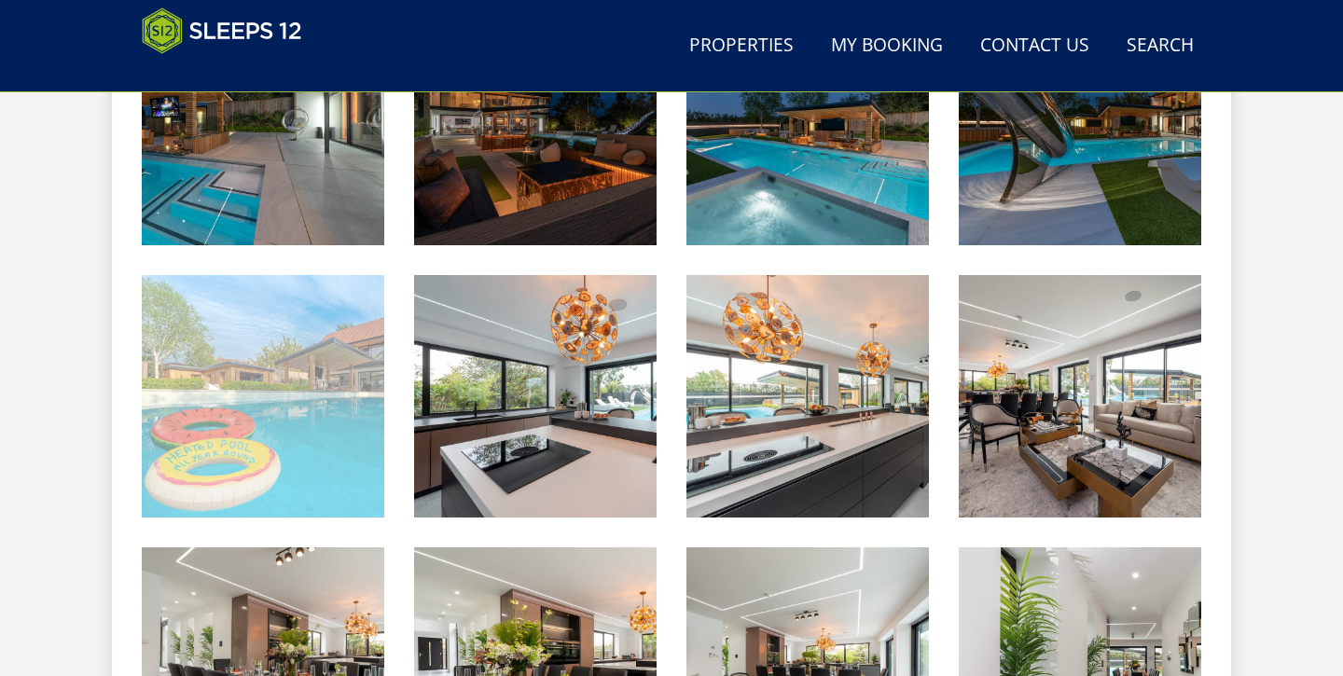
click at [322, 433] on img at bounding box center [263, 396] width 242 height 242
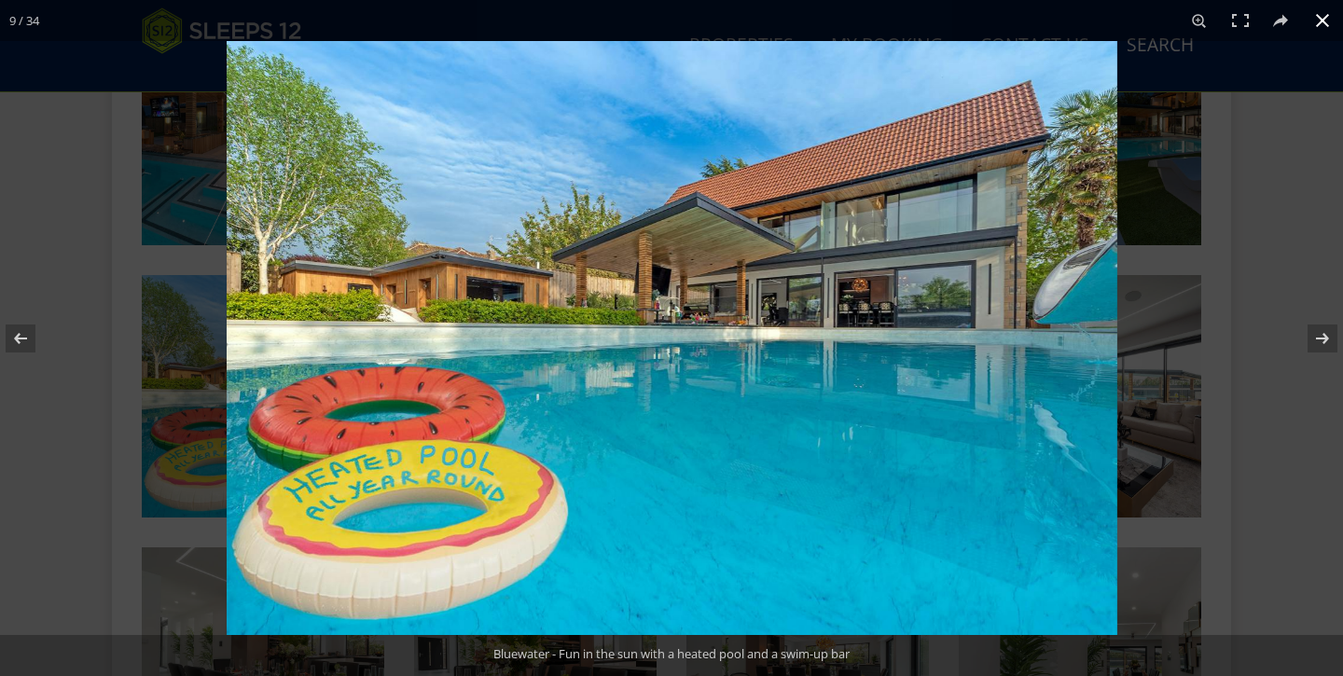
click at [1327, 25] on button at bounding box center [1322, 20] width 41 height 41
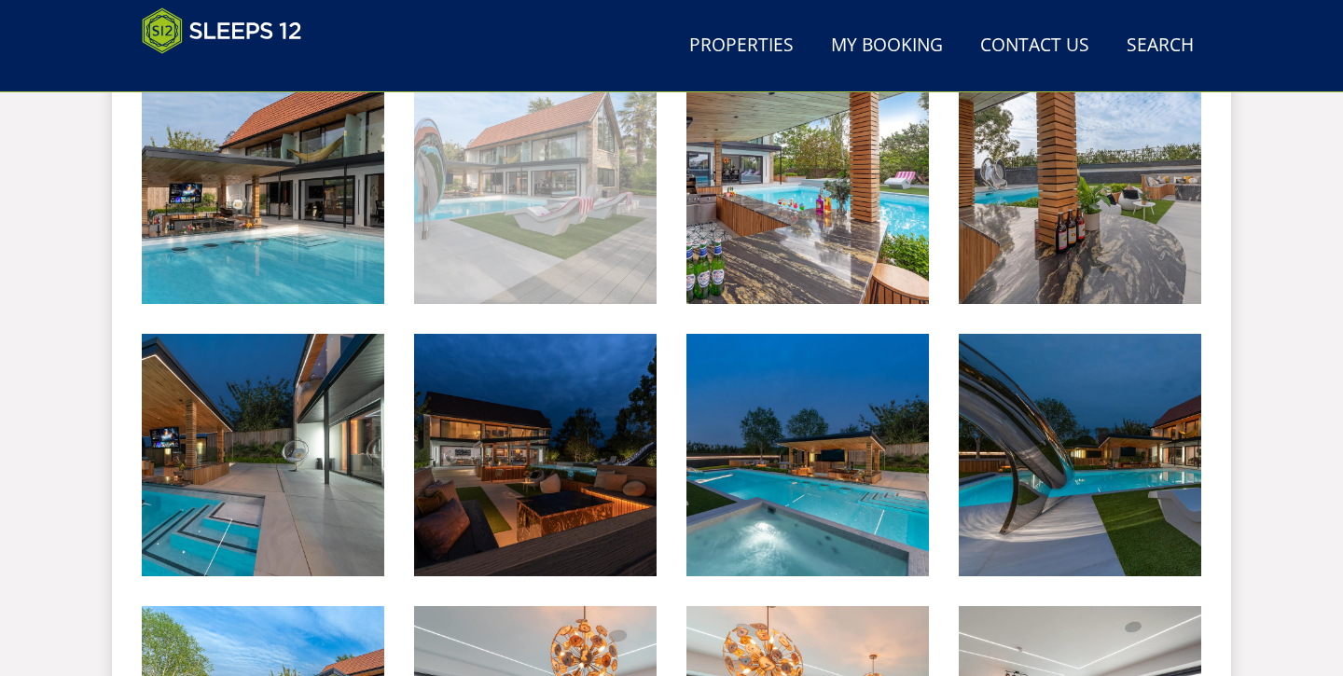
scroll to position [864, 0]
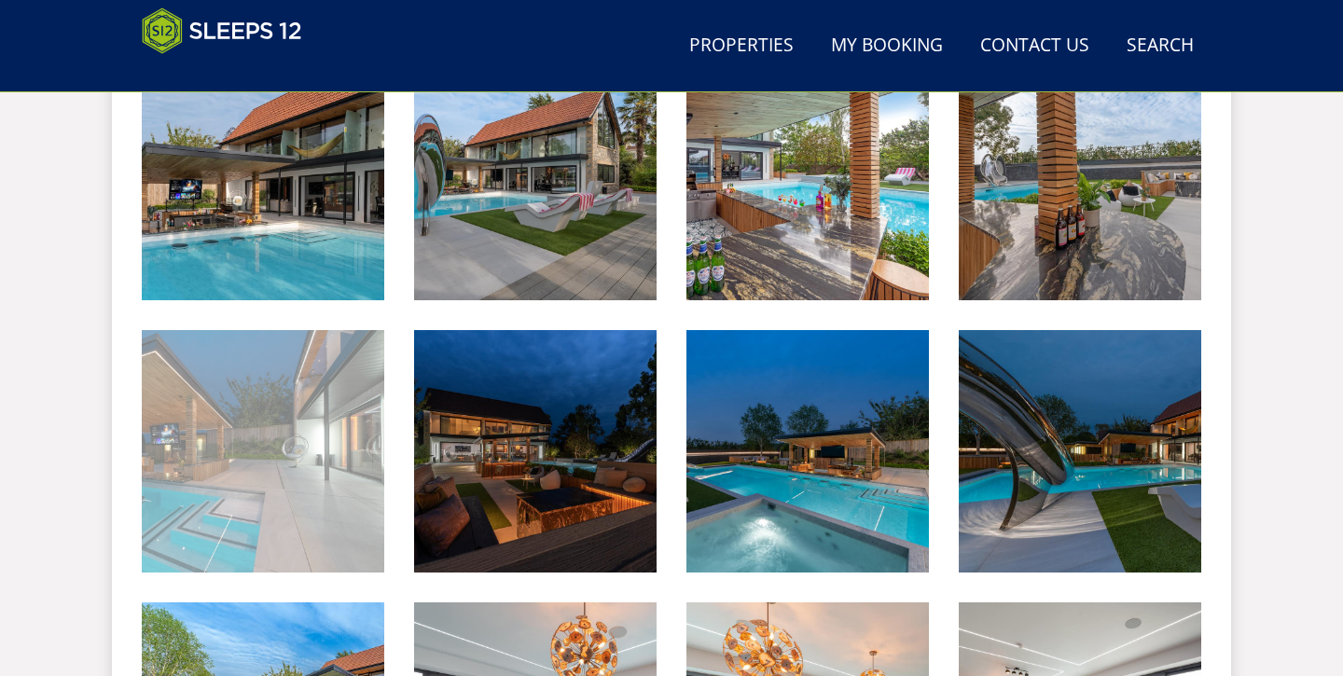
click at [308, 455] on img at bounding box center [263, 451] width 242 height 242
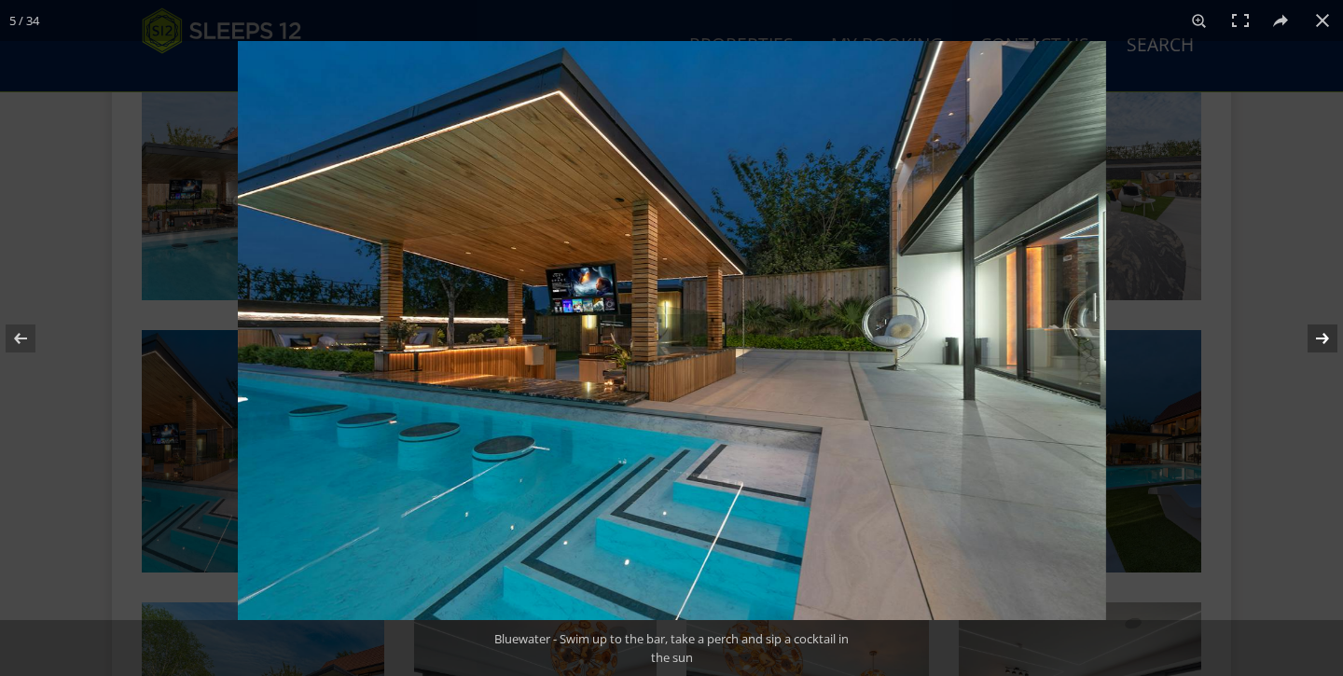
click at [1330, 334] on button at bounding box center [1309, 338] width 65 height 93
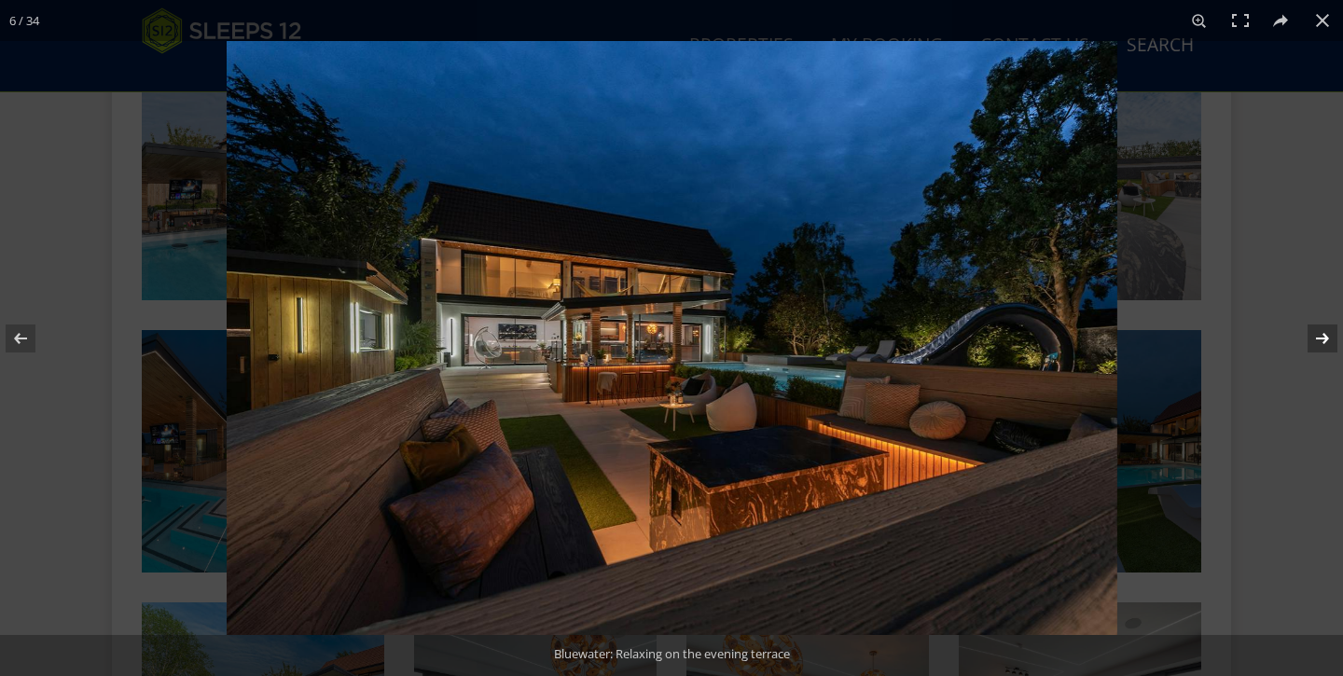
click at [1330, 334] on button at bounding box center [1309, 338] width 65 height 93
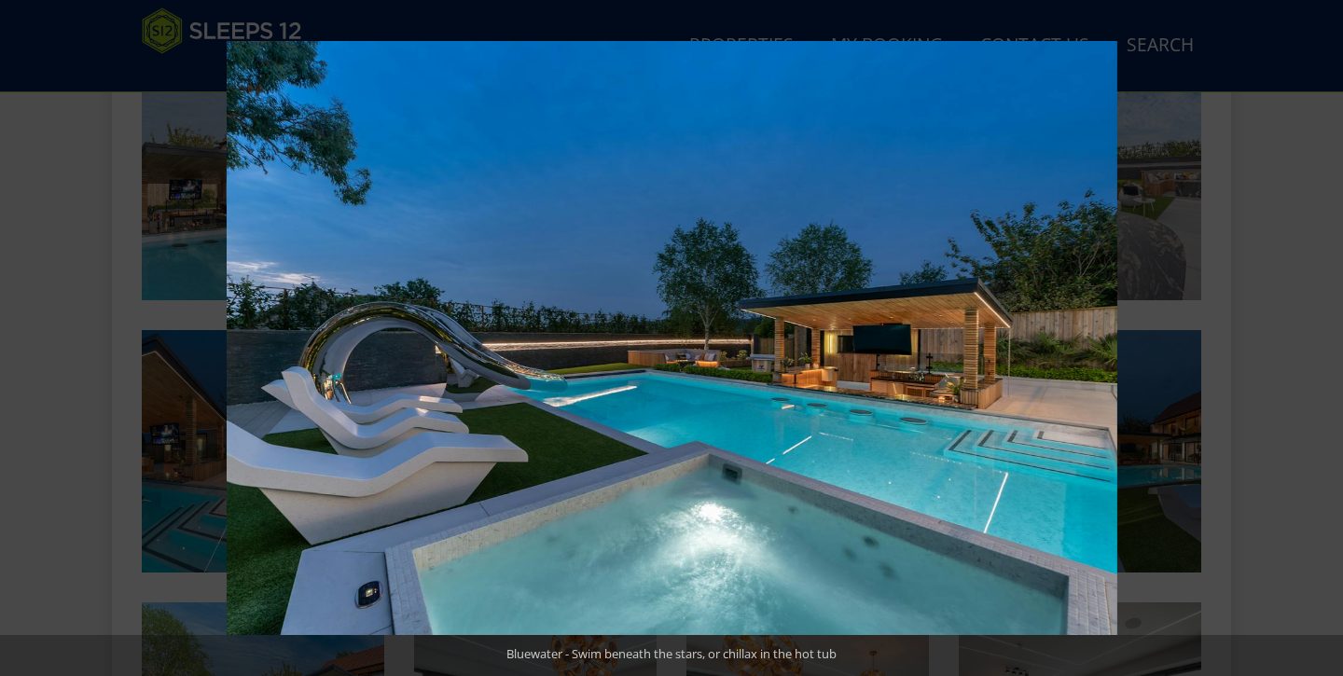
click at [1330, 334] on button at bounding box center [1309, 338] width 65 height 93
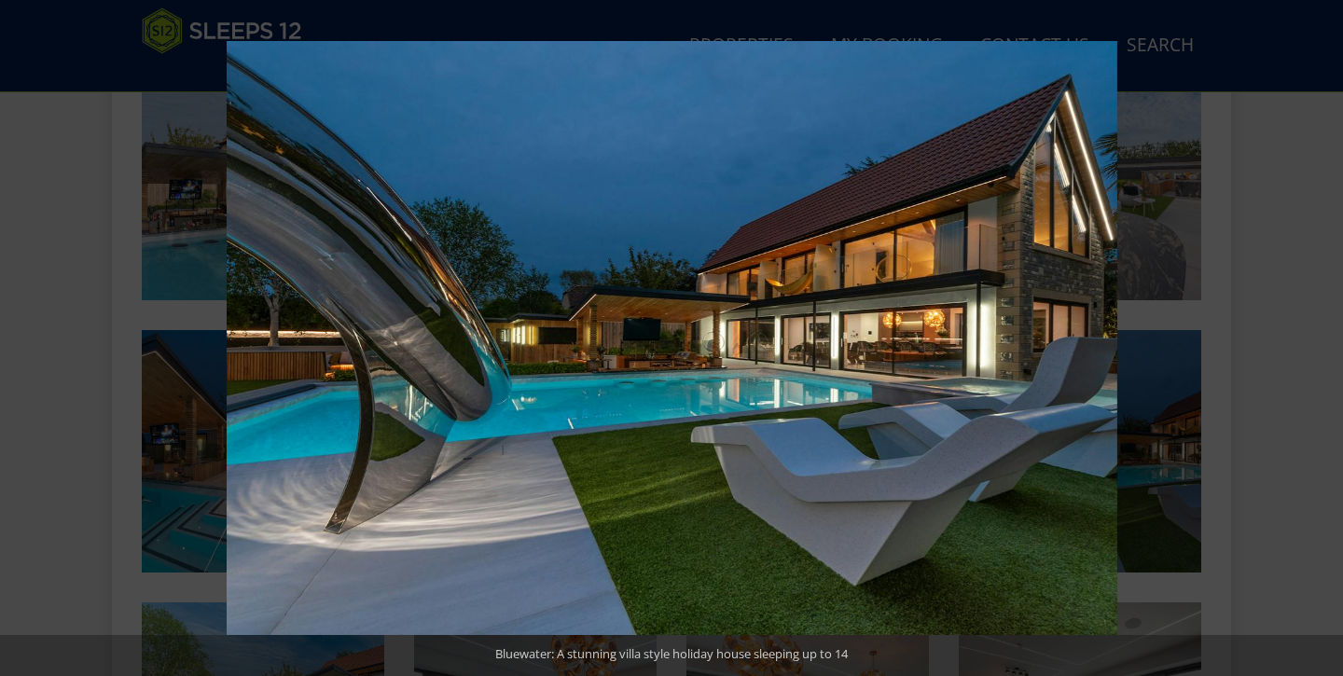
click at [1330, 334] on button at bounding box center [1309, 338] width 65 height 93
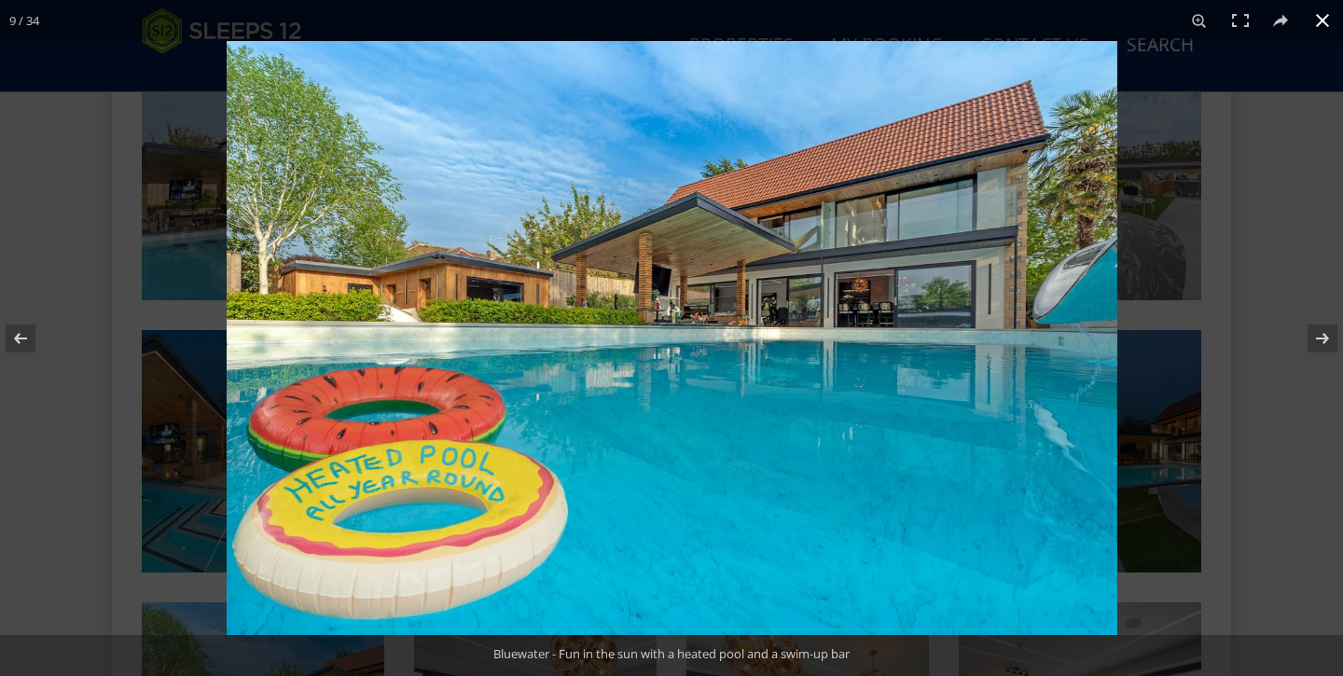
click at [1327, 22] on button at bounding box center [1322, 20] width 41 height 41
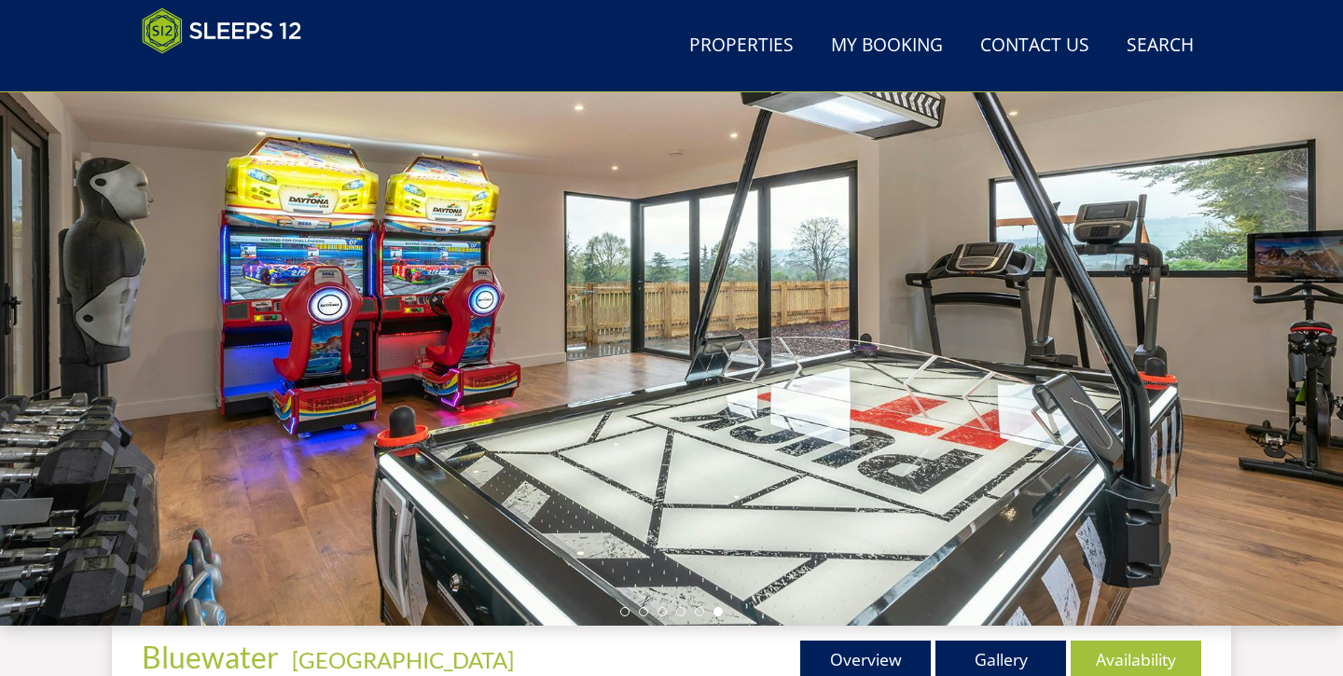
scroll to position [184, 0]
